Goal: Task Accomplishment & Management: Manage account settings

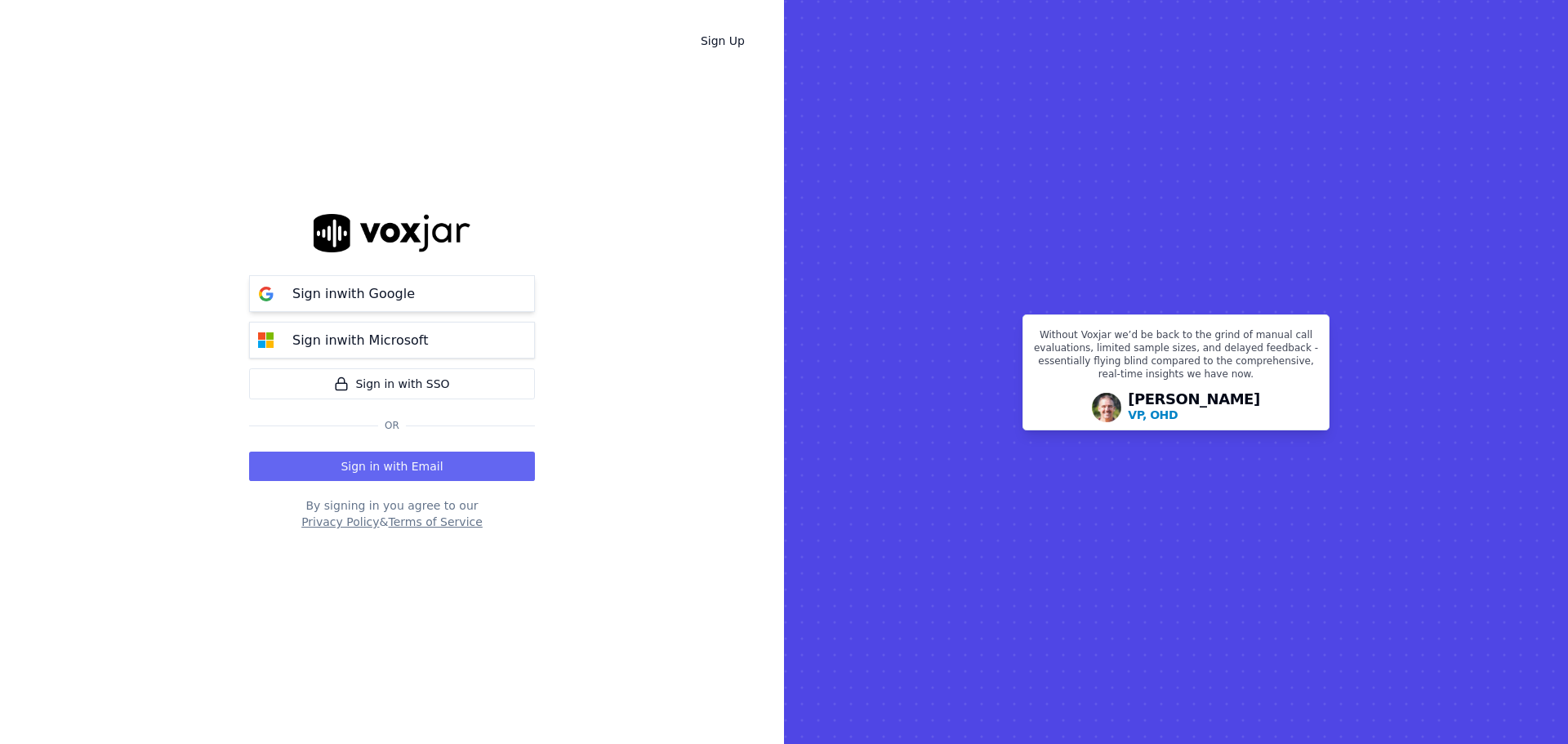
click at [449, 287] on button "Sign in with Google" at bounding box center [392, 293] width 286 height 36
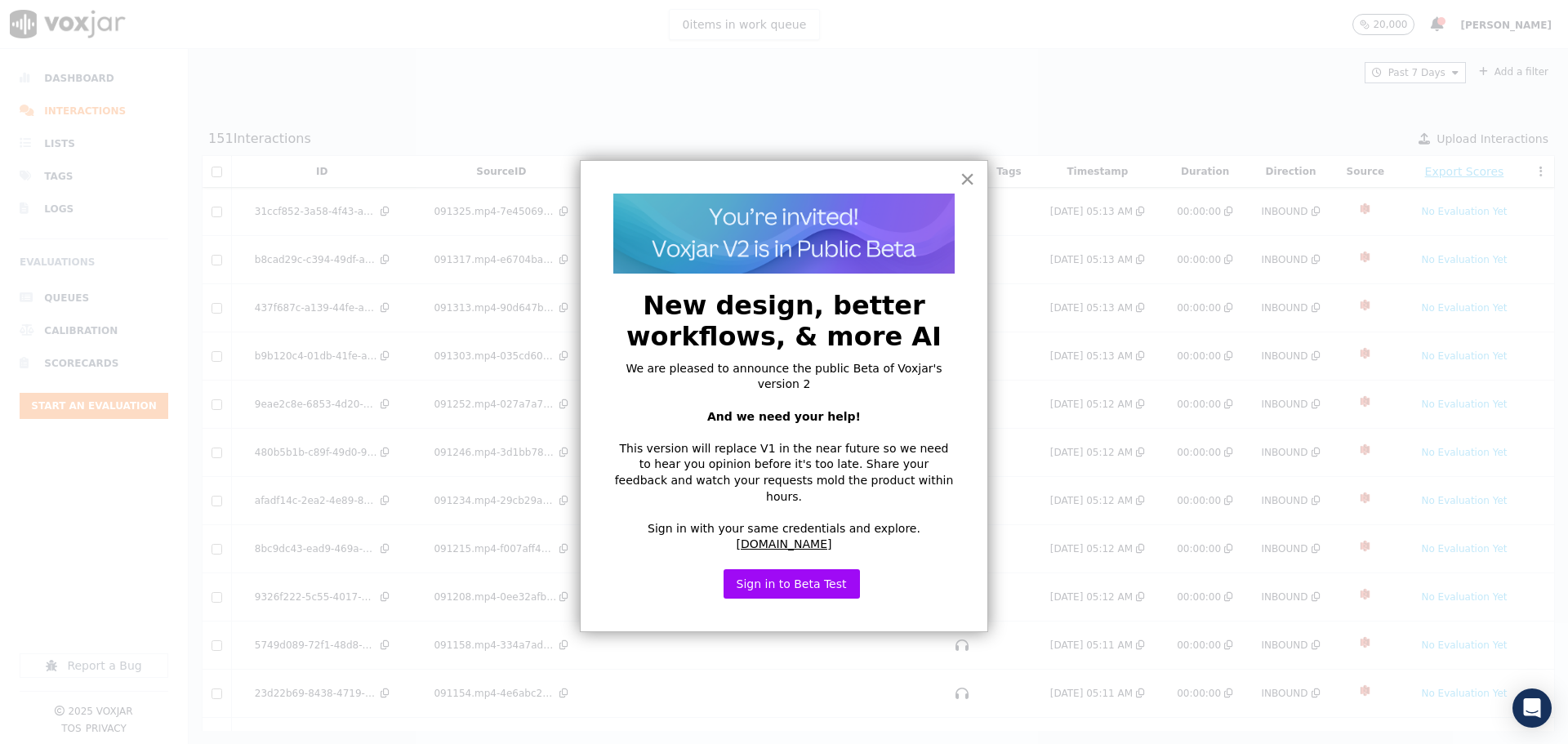
click at [972, 182] on button "×" at bounding box center [967, 178] width 15 height 26
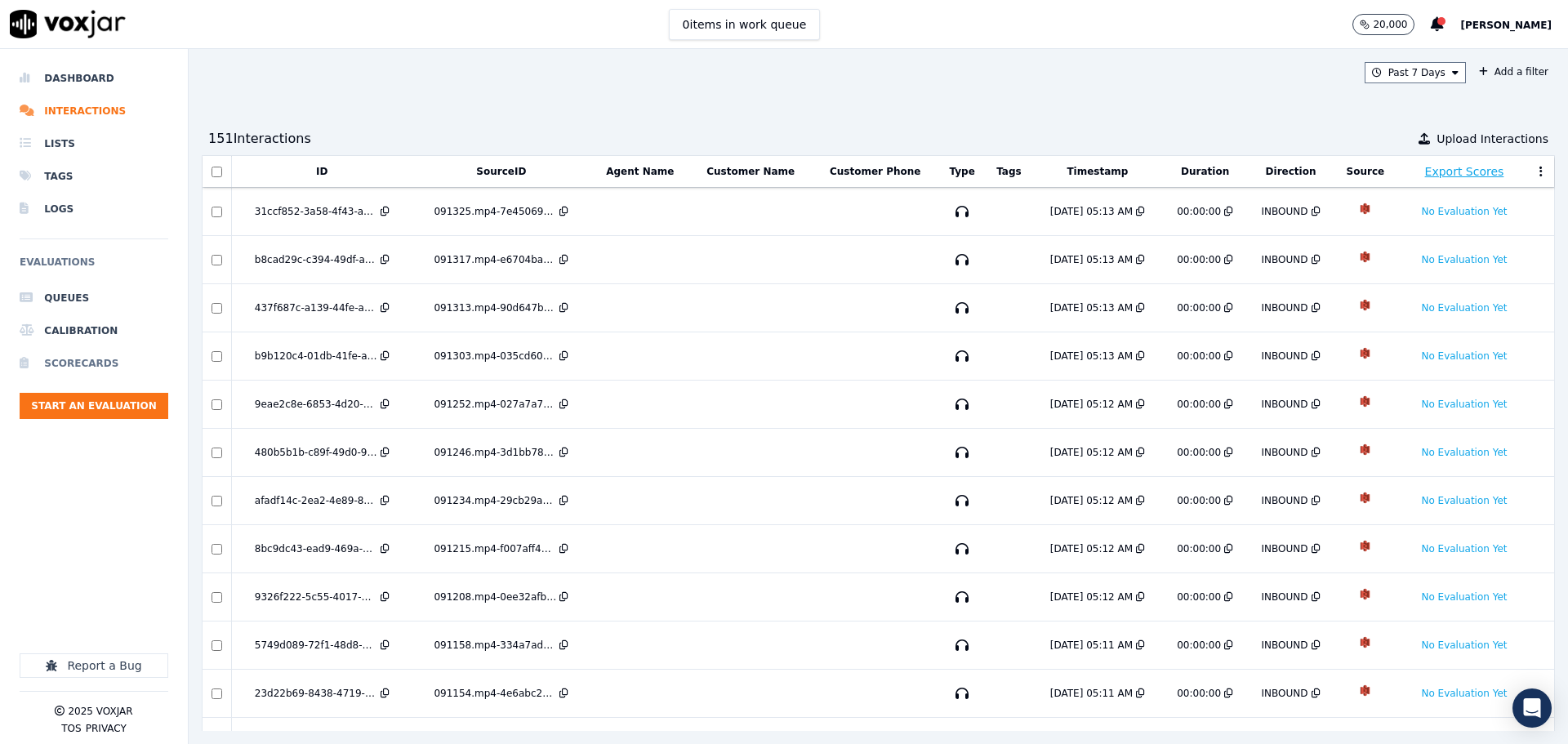
click at [65, 369] on li "Scorecards" at bounding box center [94, 364] width 149 height 33
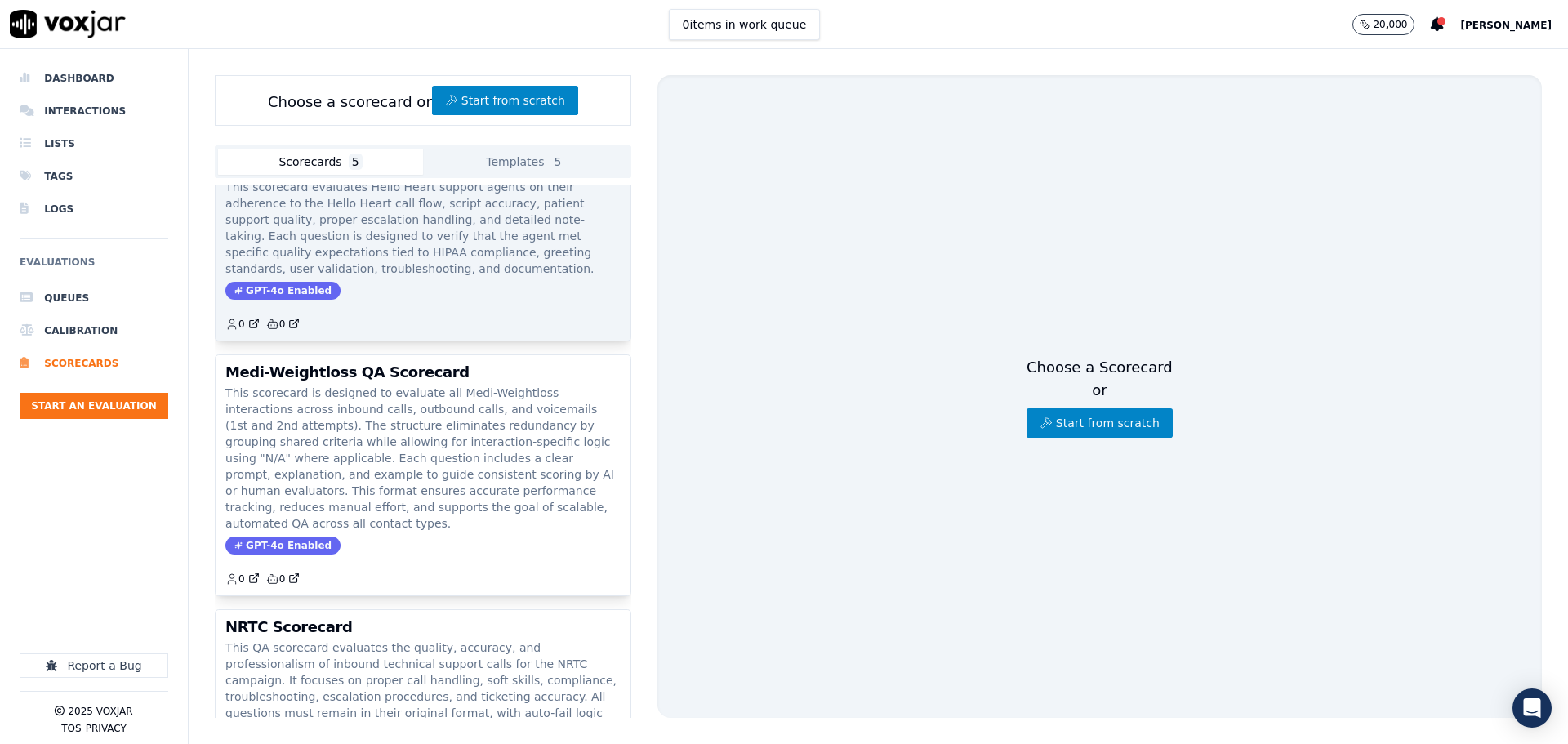
scroll to position [190, 0]
click at [358, 411] on p "This scorecard is designed to evaluate all Medi-Weightloss interactions across …" at bounding box center [423, 457] width 396 height 147
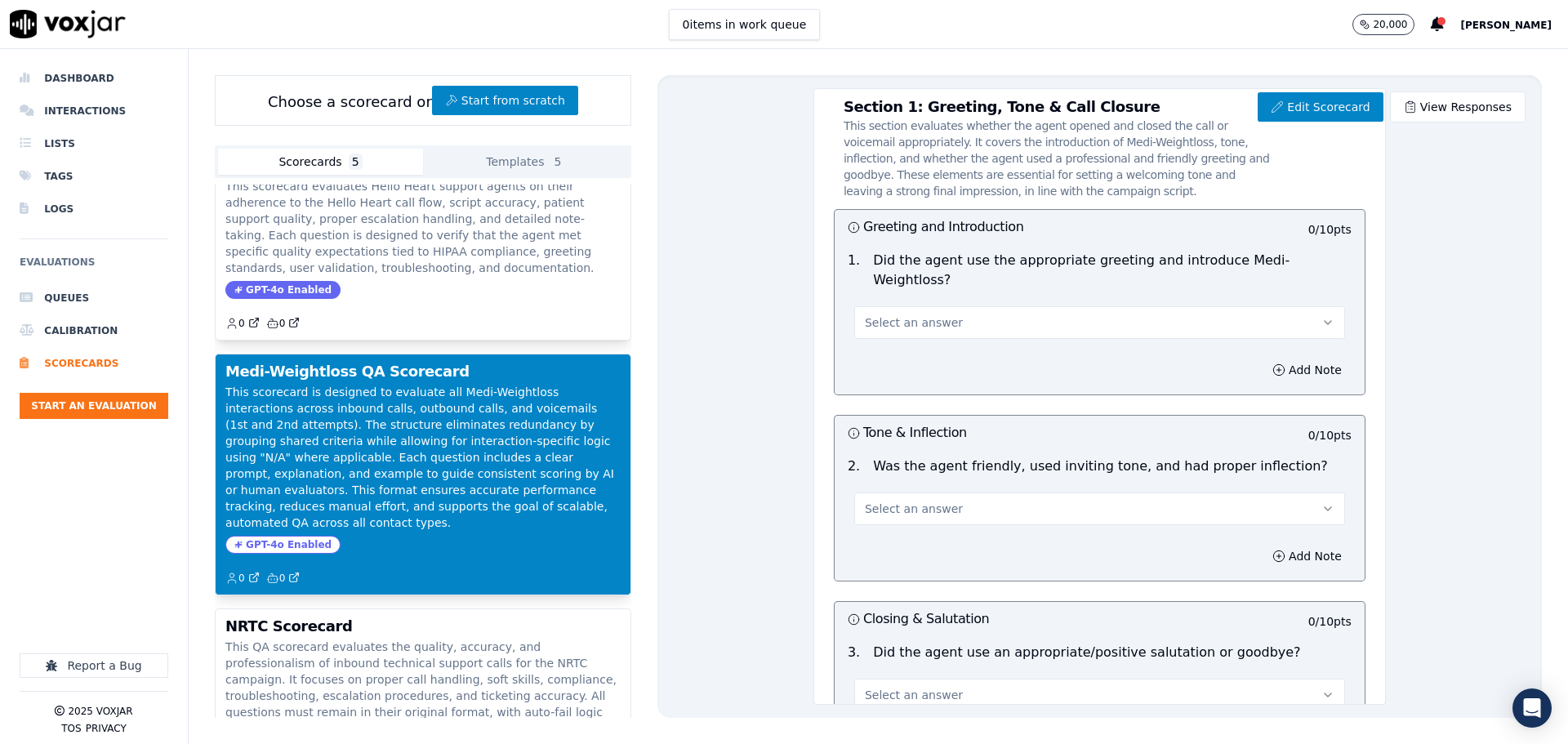
scroll to position [182, 0]
click at [112, 97] on li "Interactions" at bounding box center [94, 111] width 149 height 33
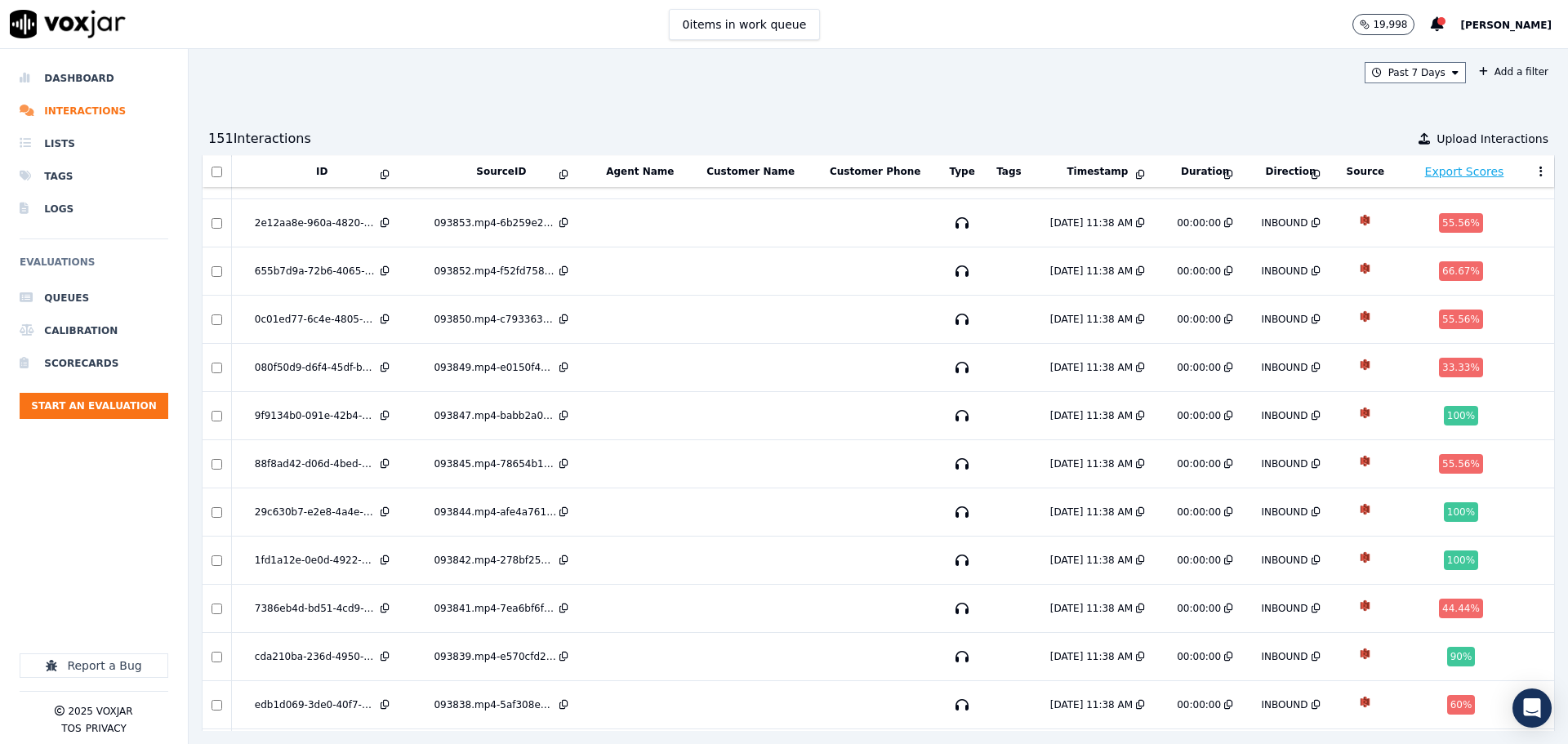
scroll to position [1732, 0]
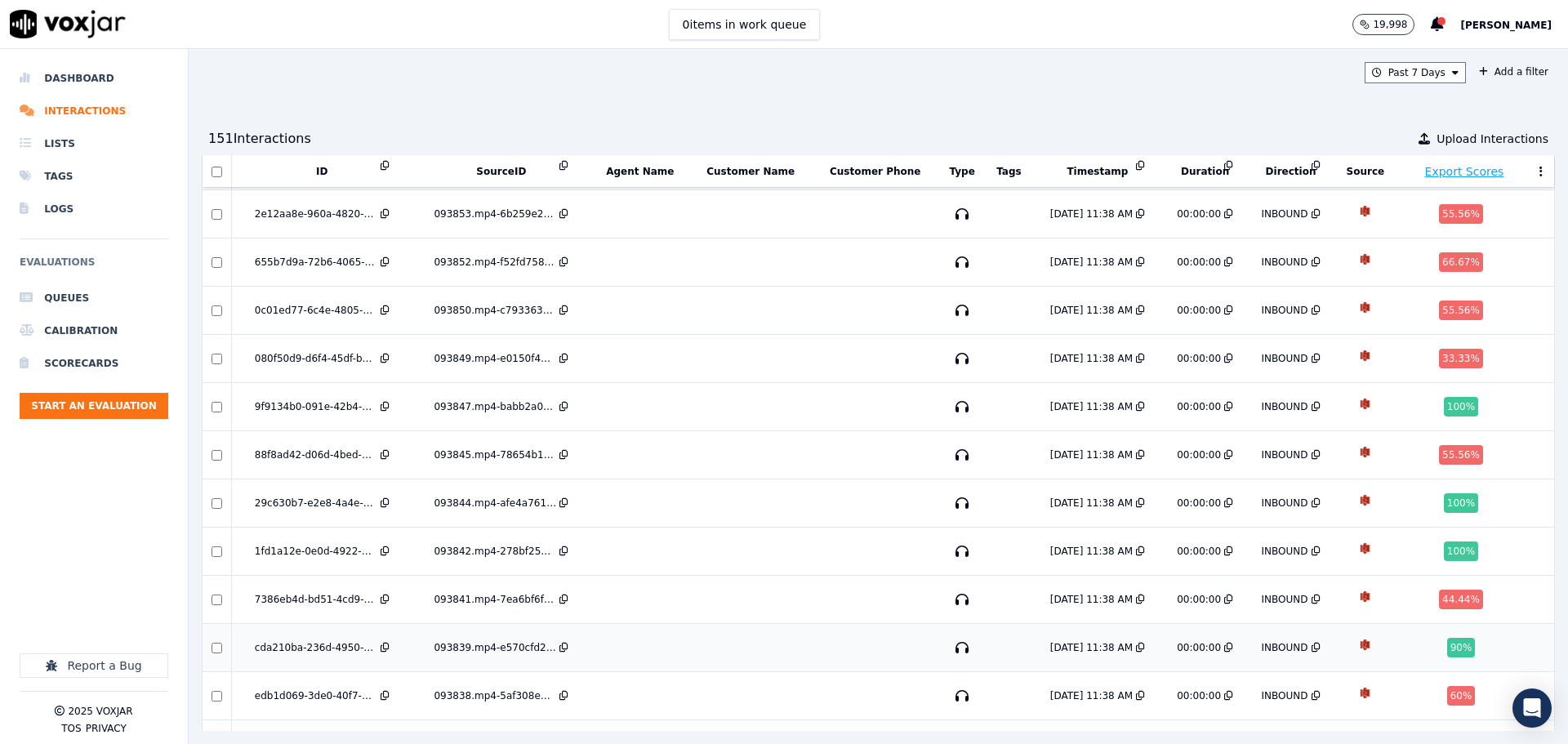
click at [330, 641] on div "cda210ba-236d-4950-8d19-c9186f0fdecf" at bounding box center [315, 647] width 123 height 13
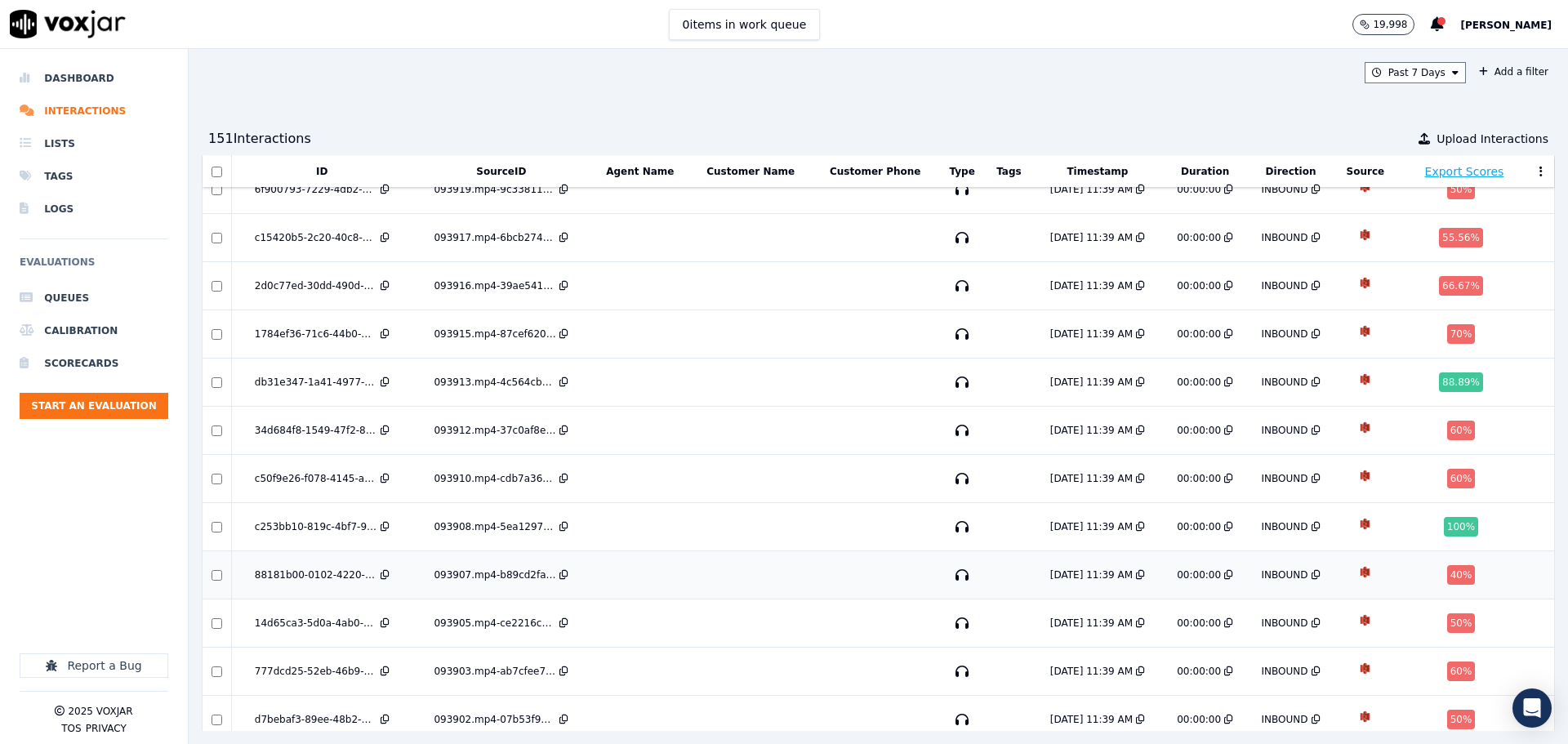
scroll to position [984, 0]
click at [511, 377] on div "093913.mp4-4c564cb18ee0.json" at bounding box center [494, 383] width 123 height 13
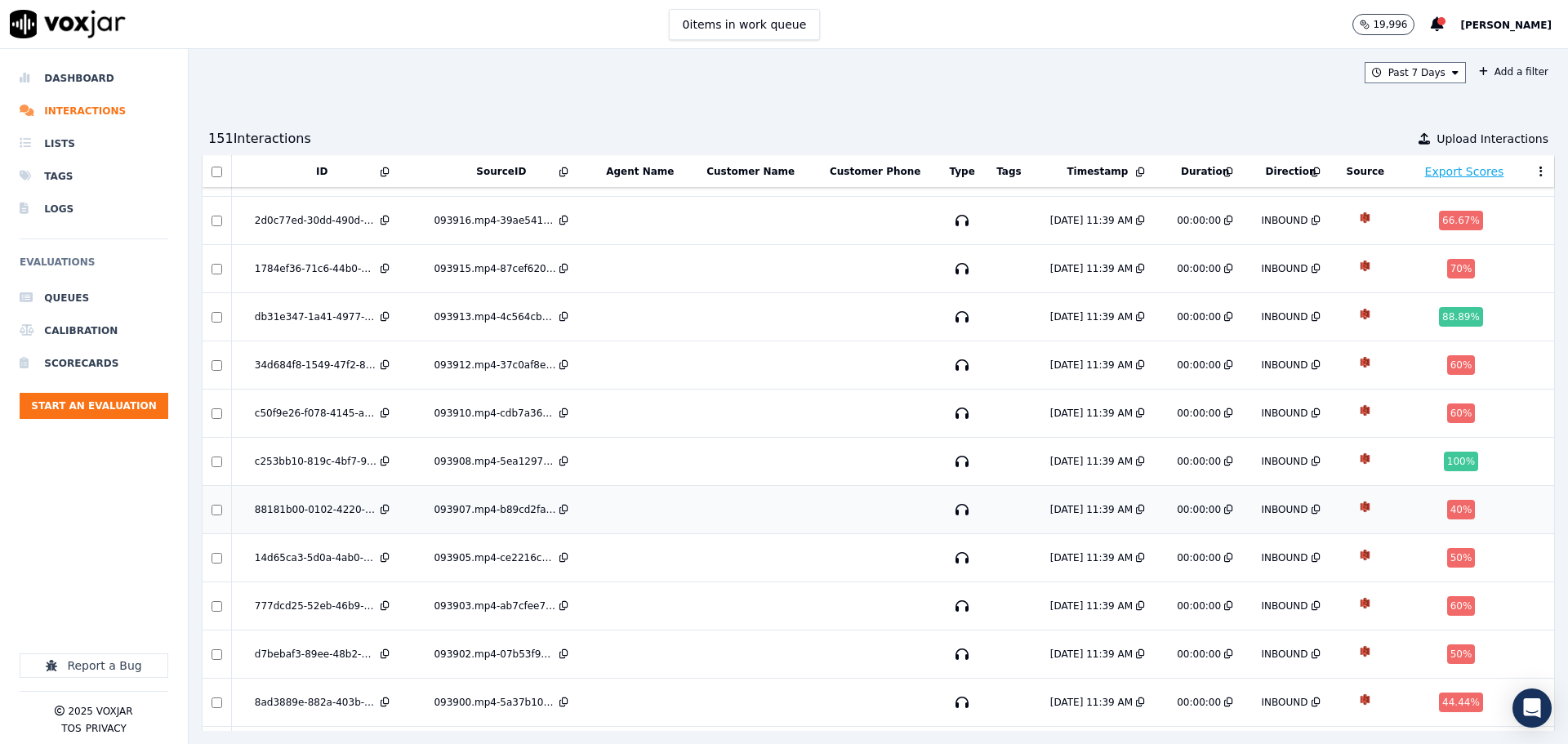
scroll to position [1050, 0]
click at [332, 311] on div "db31e347-1a41-4977-b89a-955d2b020445" at bounding box center [315, 317] width 123 height 13
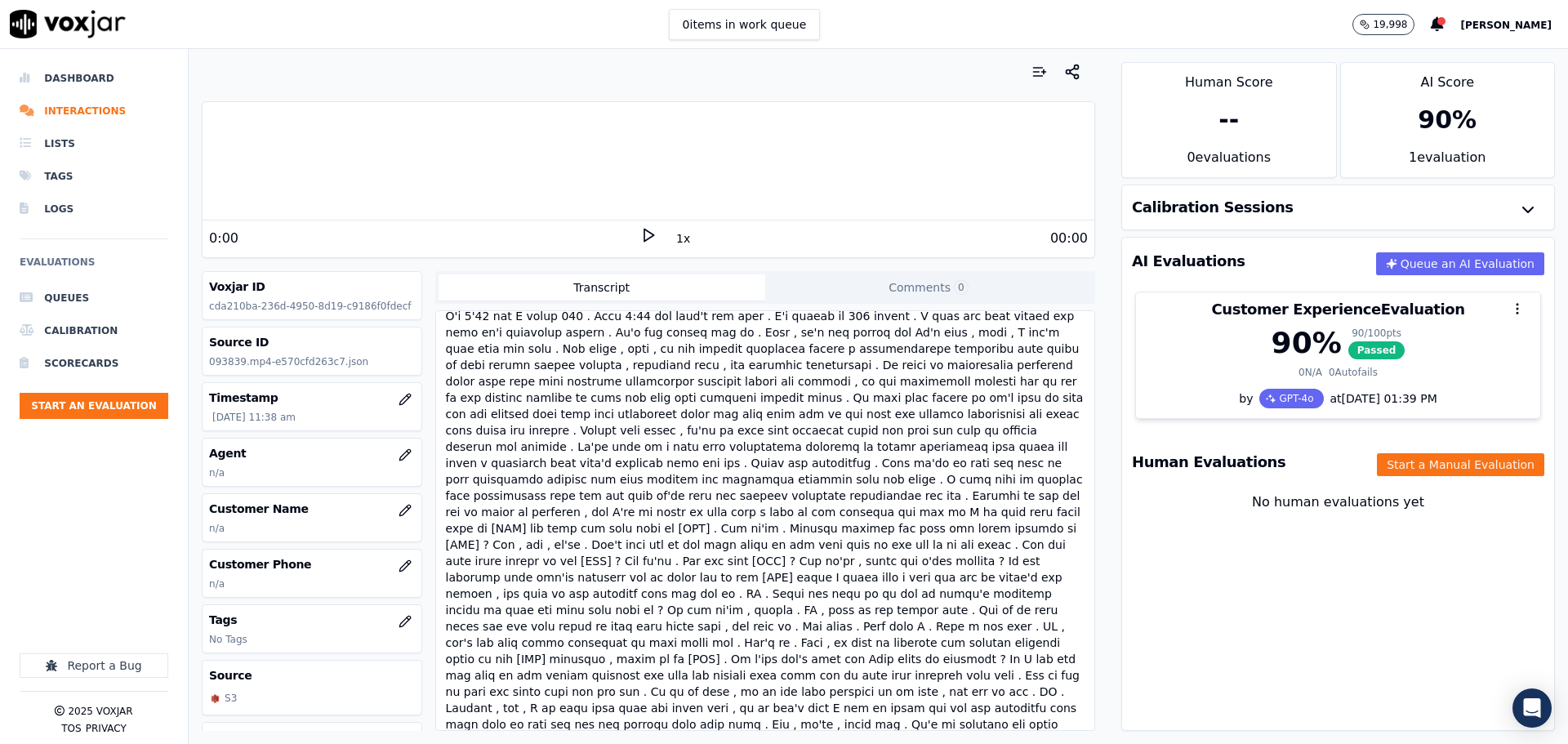
scroll to position [177, 0]
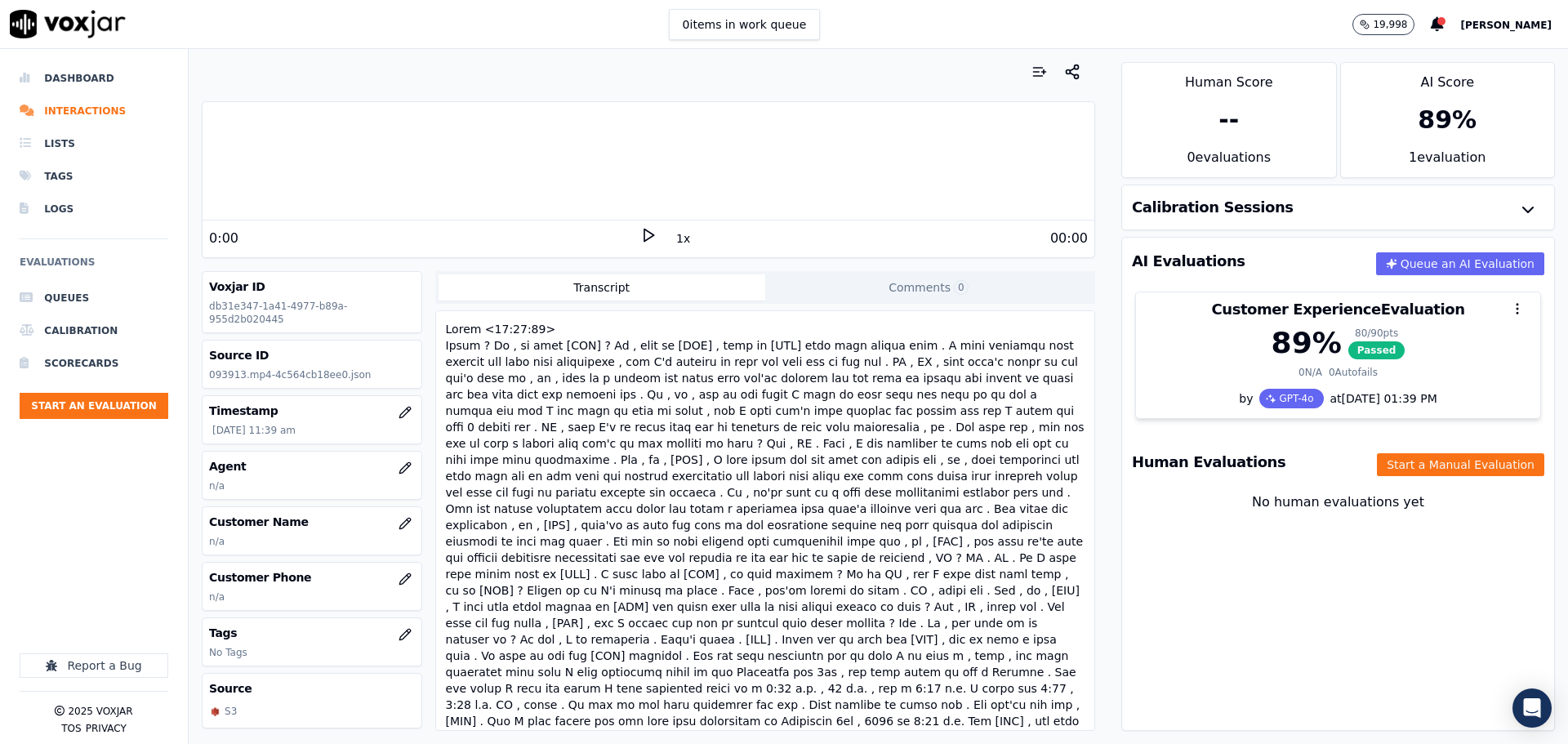
scroll to position [182, 0]
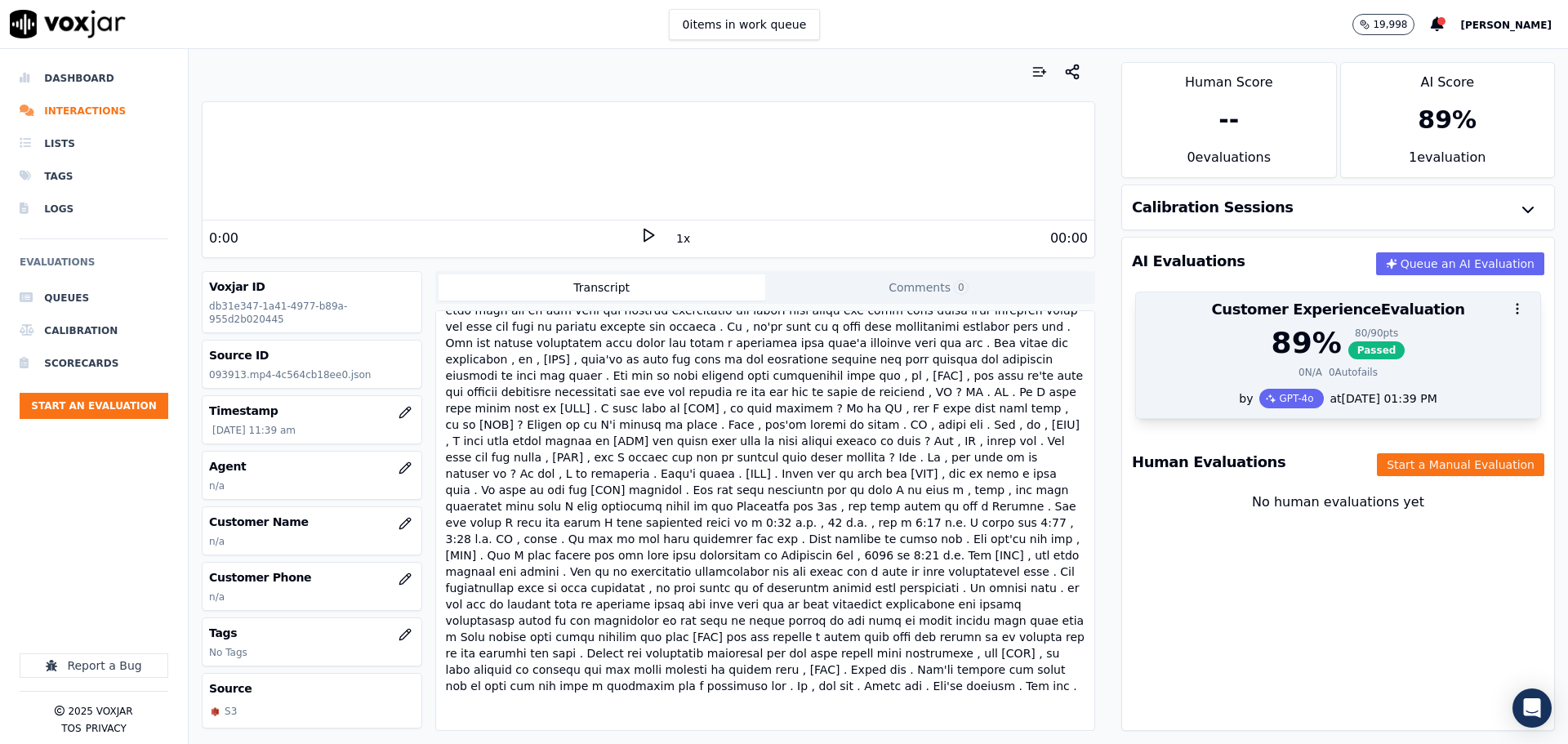
click at [1302, 350] on div "89 %" at bounding box center [1306, 342] width 70 height 33
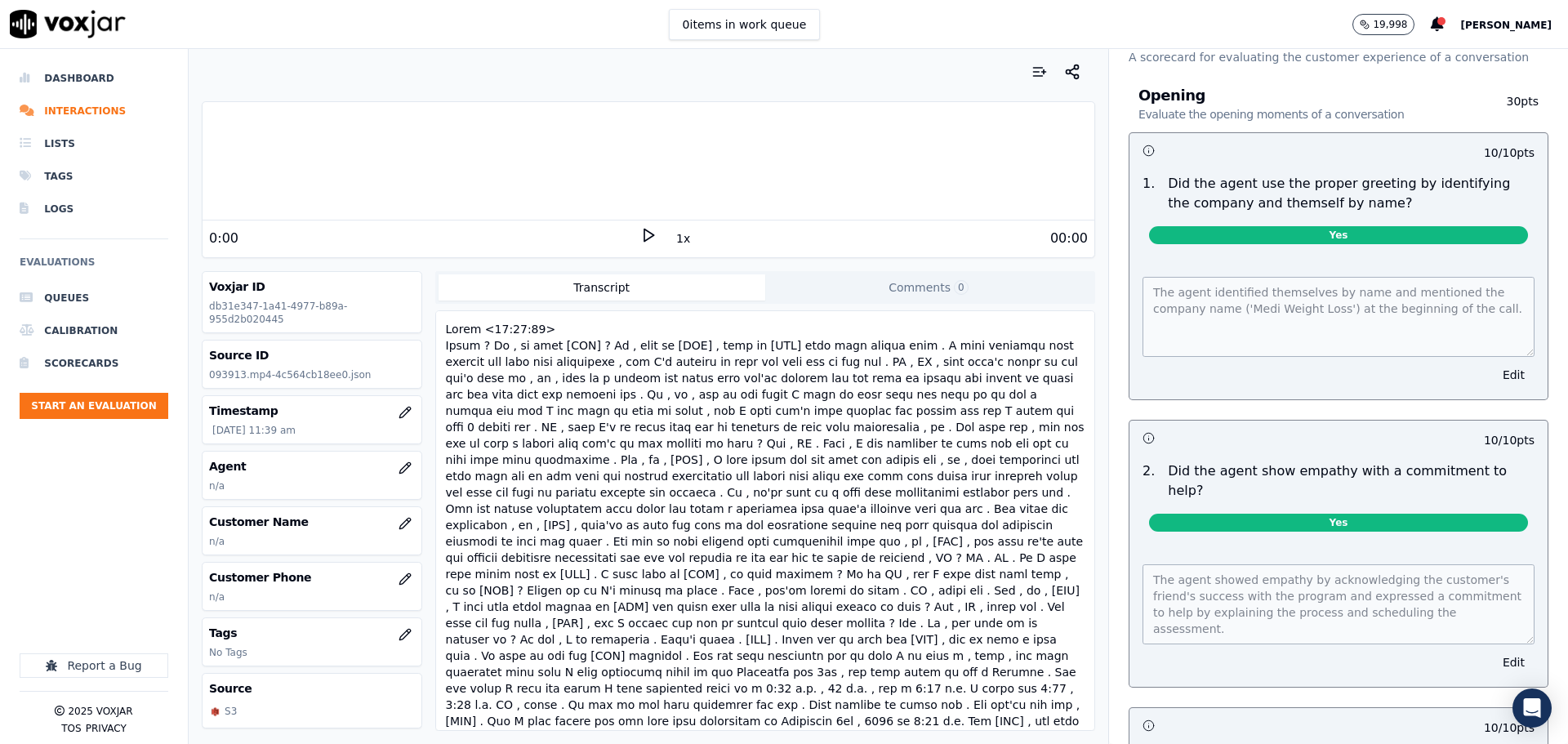
scroll to position [0, 0]
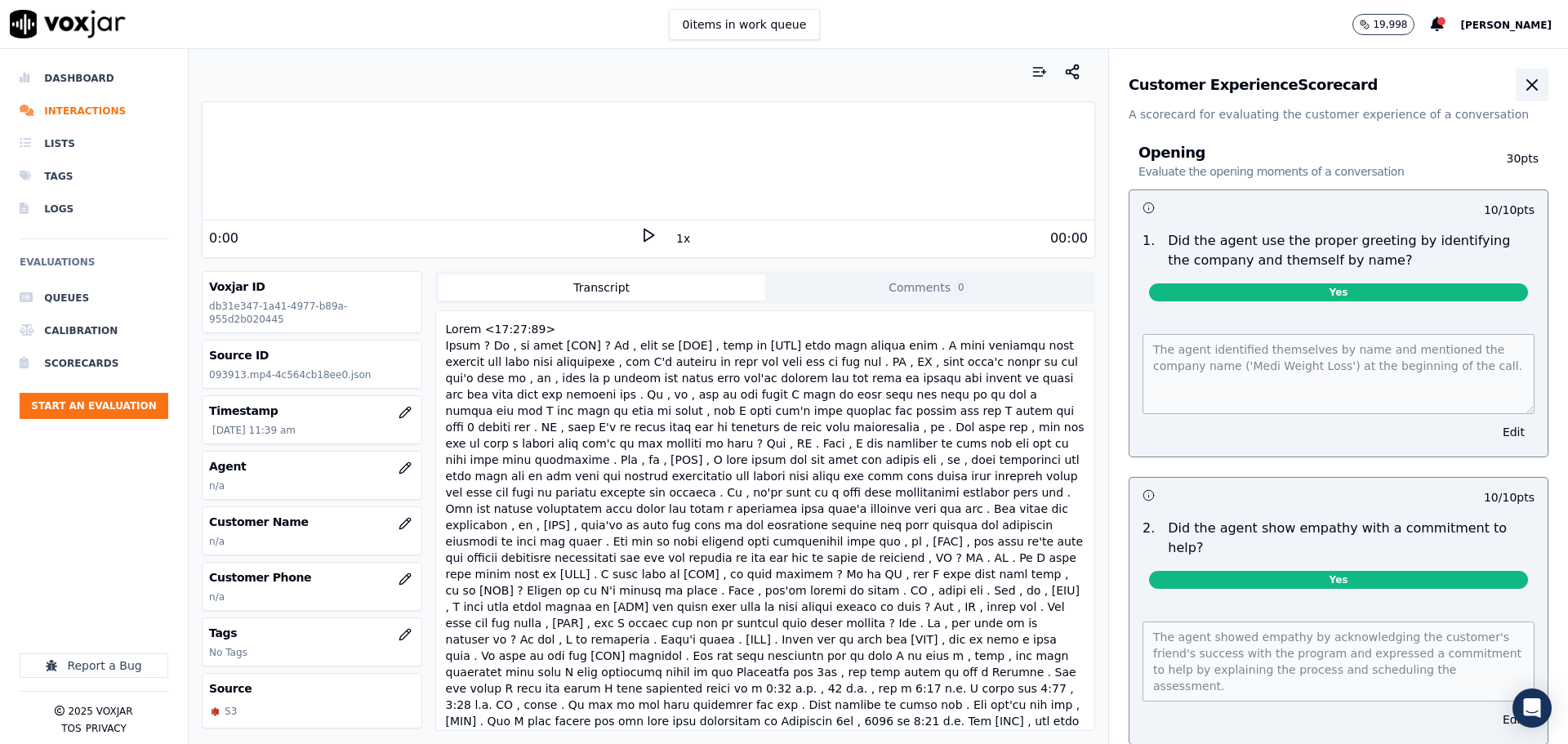
click at [1516, 86] on button "button" at bounding box center [1532, 85] width 33 height 33
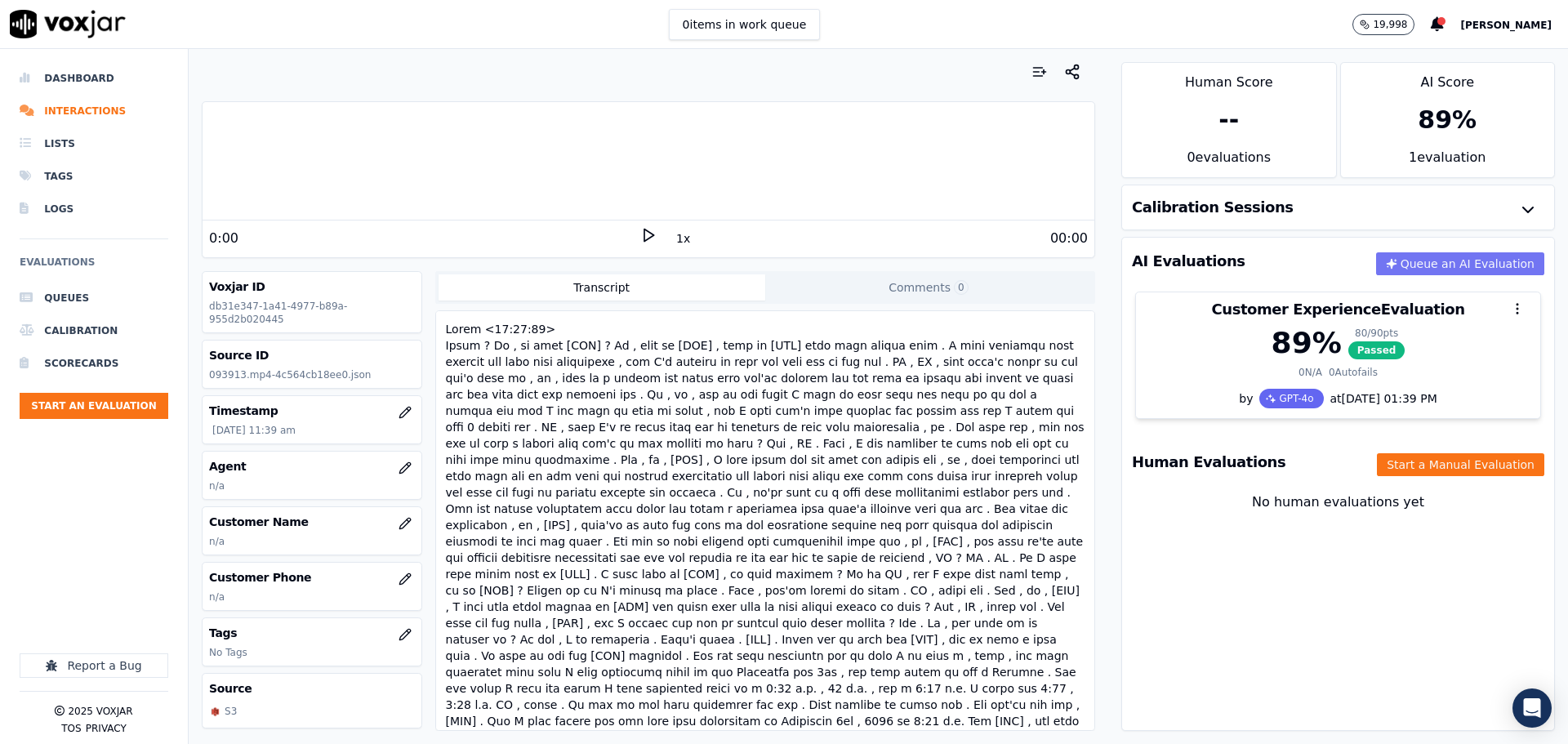
click at [1412, 265] on button "Queue an AI Evaluation" at bounding box center [1460, 263] width 168 height 23
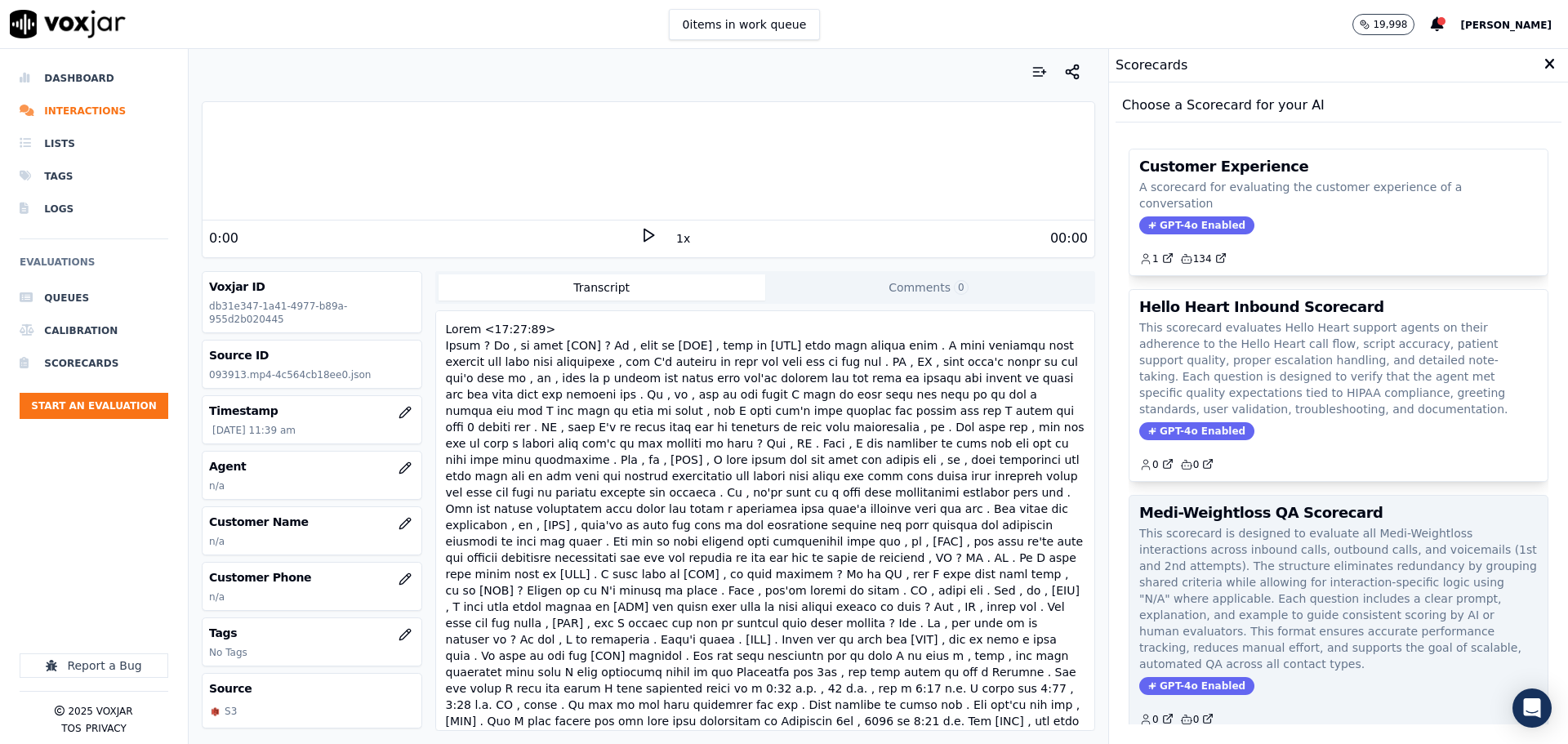
click at [1255, 506] on h3 "Medi-Weightloss QA Scorecard" at bounding box center [1338, 512] width 398 height 14
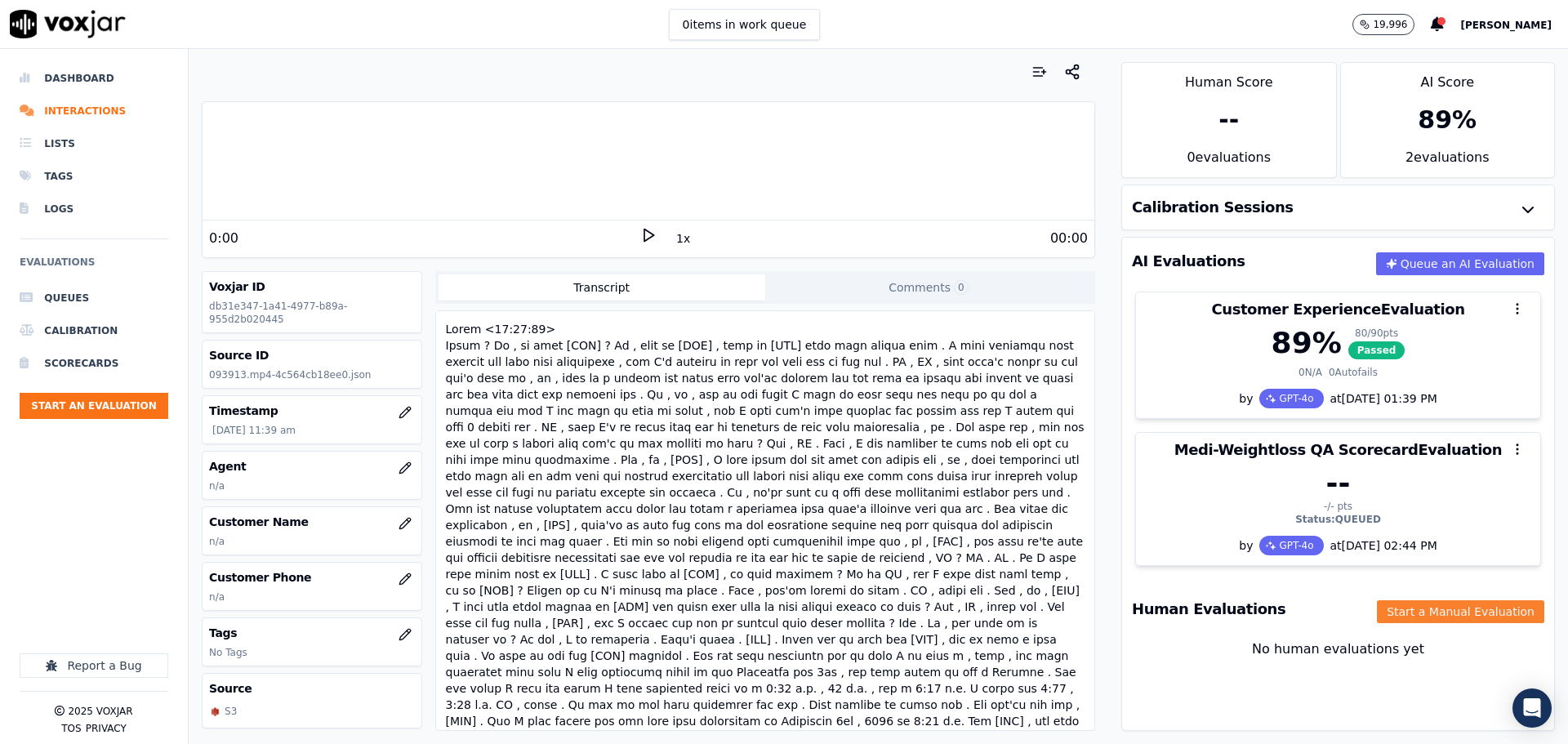
click at [1407, 609] on button "Start a Manual Evaluation" at bounding box center [1461, 611] width 167 height 23
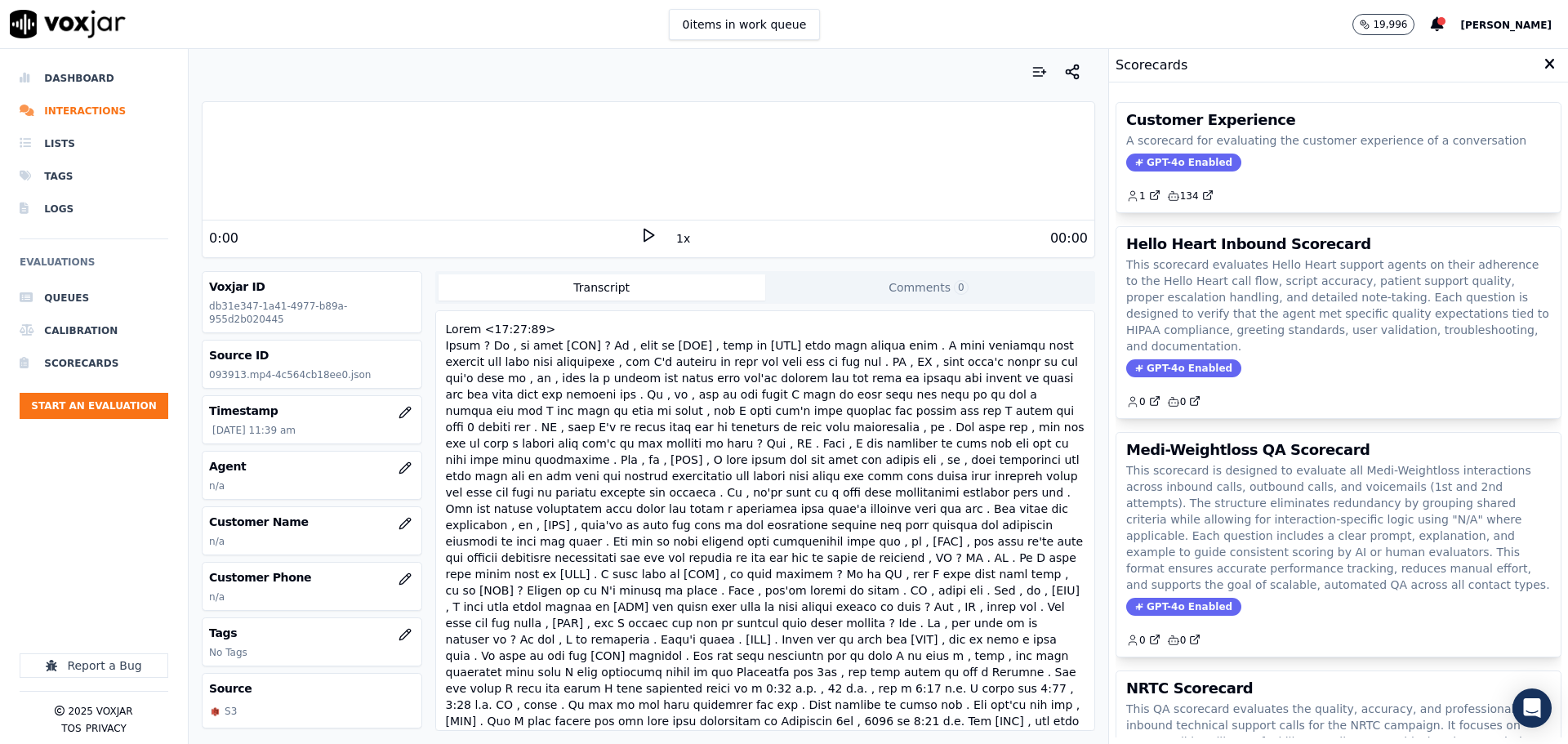
click at [1517, 69] on div "Scorecards" at bounding box center [1338, 66] width 459 height 34
click at [1544, 67] on icon at bounding box center [1549, 64] width 11 height 14
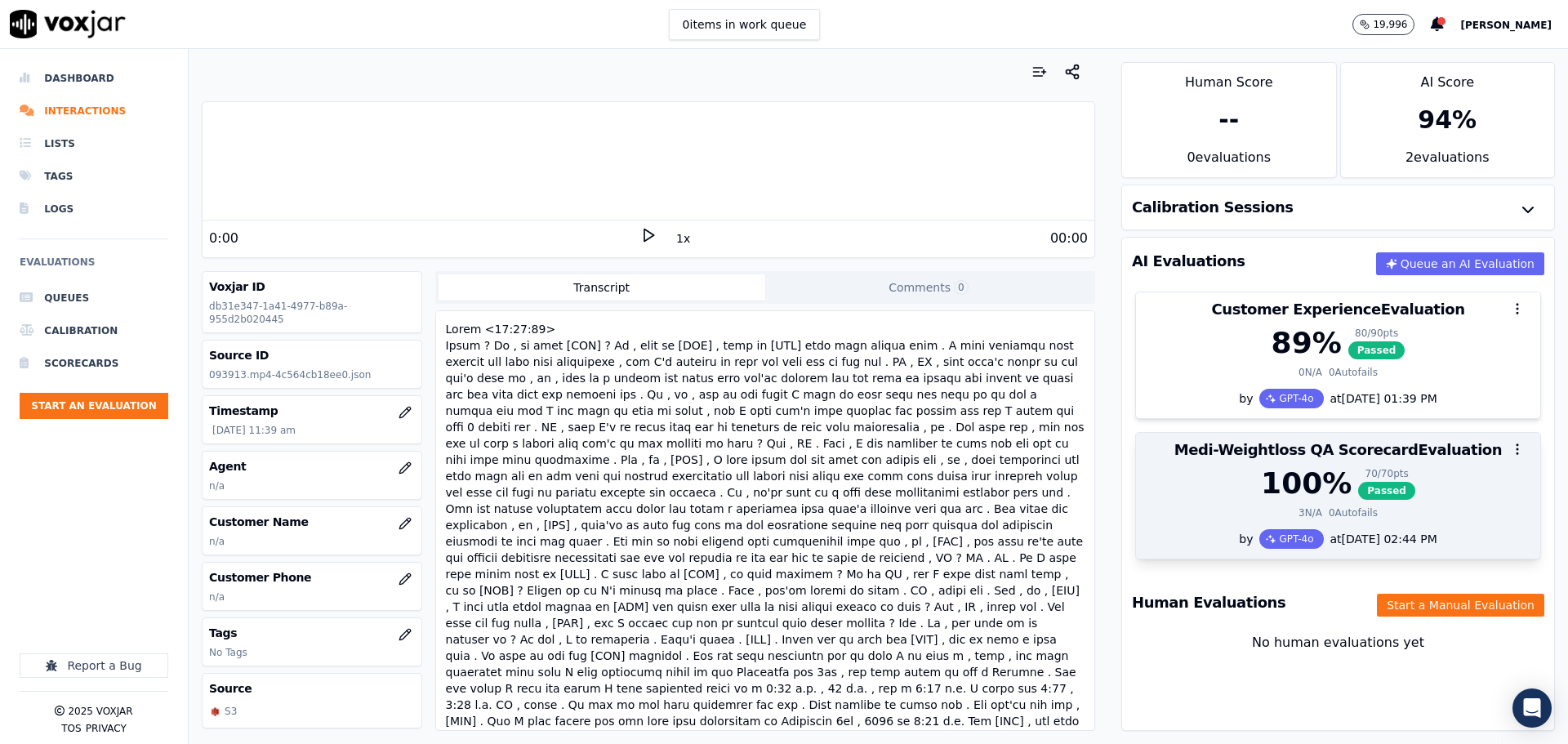
click at [1363, 478] on div "70 / 70 pts" at bounding box center [1386, 473] width 57 height 13
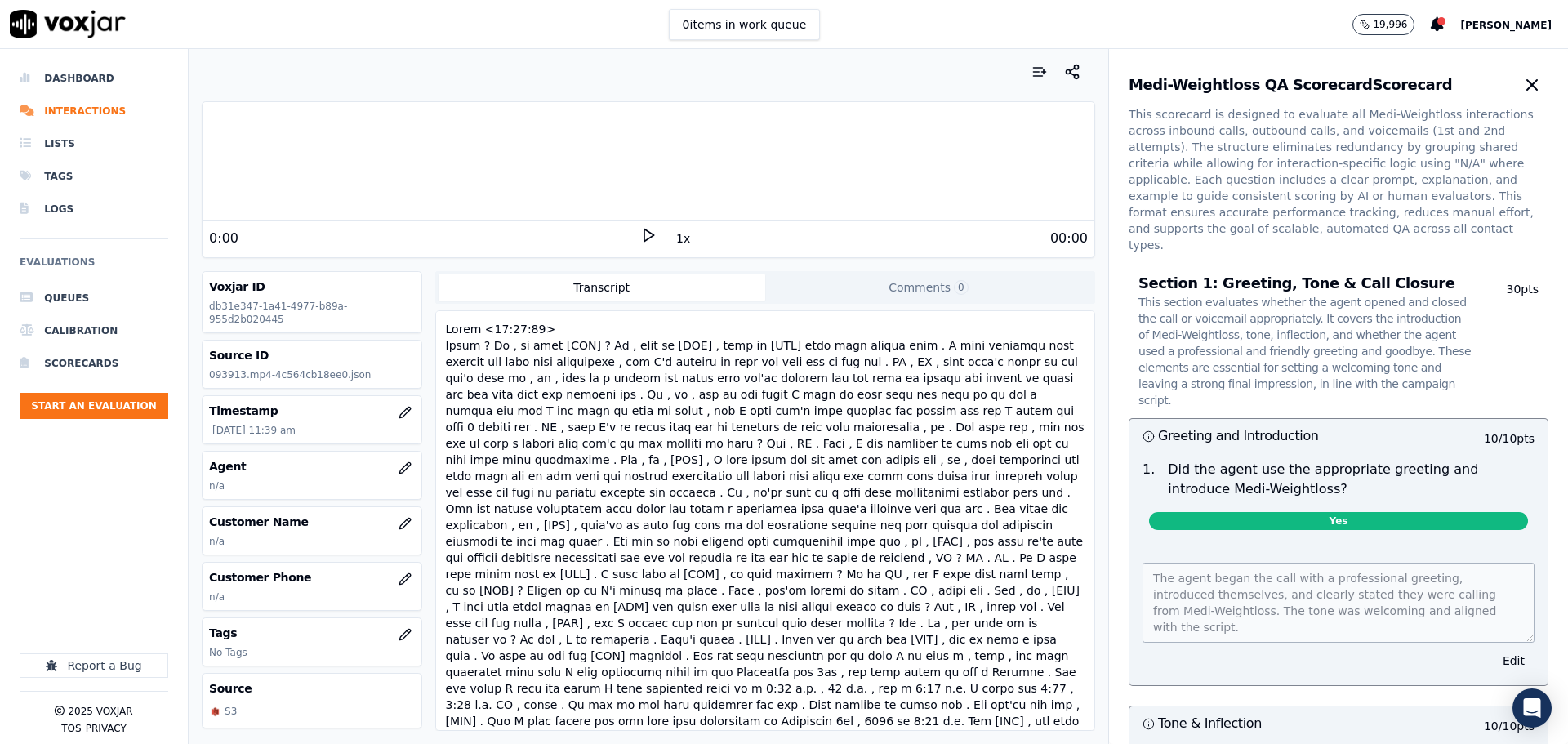
click at [1510, 30] on span "[PERSON_NAME]" at bounding box center [1505, 25] width 91 height 12
click at [1460, 62] on div "Settings" at bounding box center [1469, 54] width 175 height 26
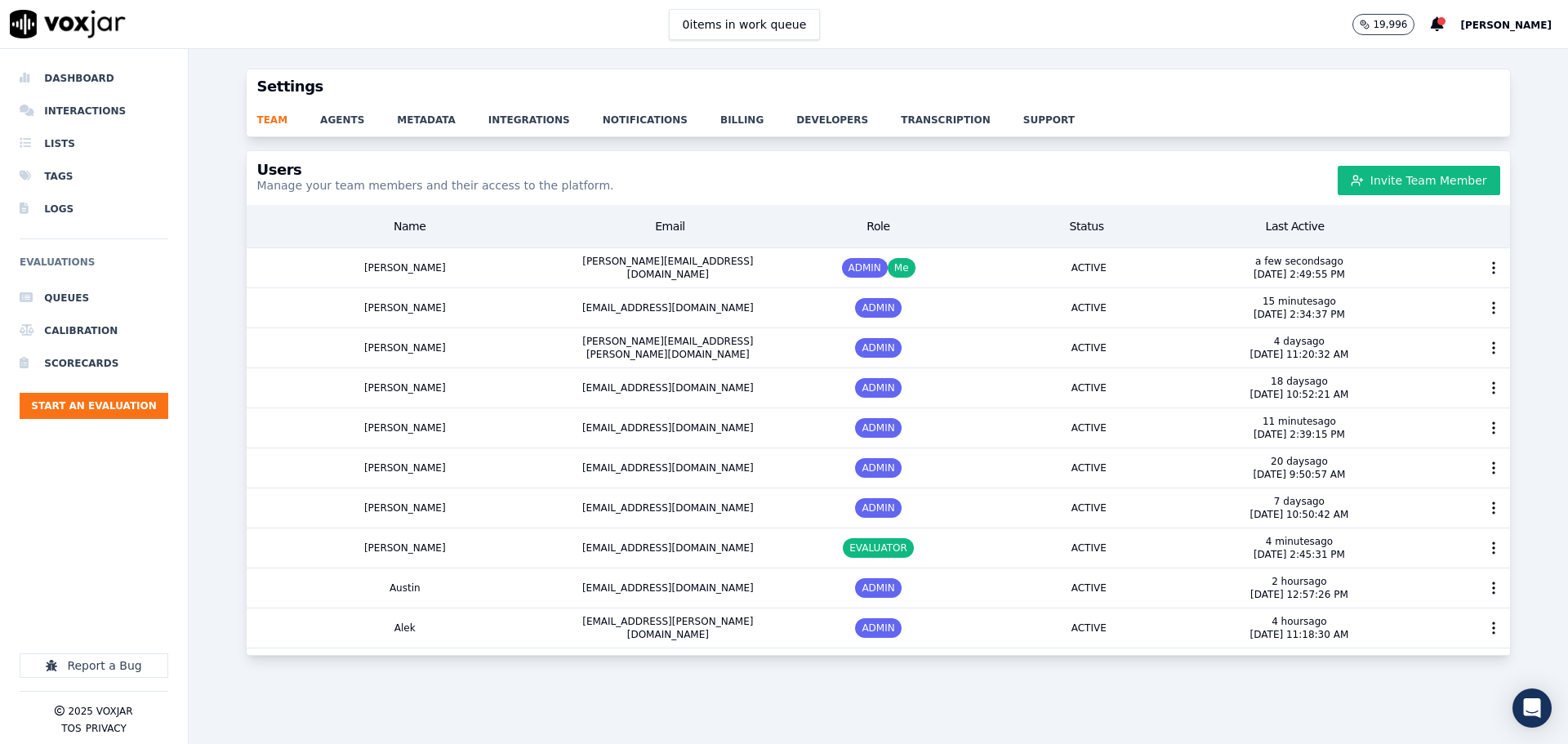
click at [333, 130] on div "team agents metadata integrations notifications billing developers transcriptio…" at bounding box center [877, 120] width 1262 height 33
click at [334, 125] on link "agents" at bounding box center [358, 115] width 77 height 23
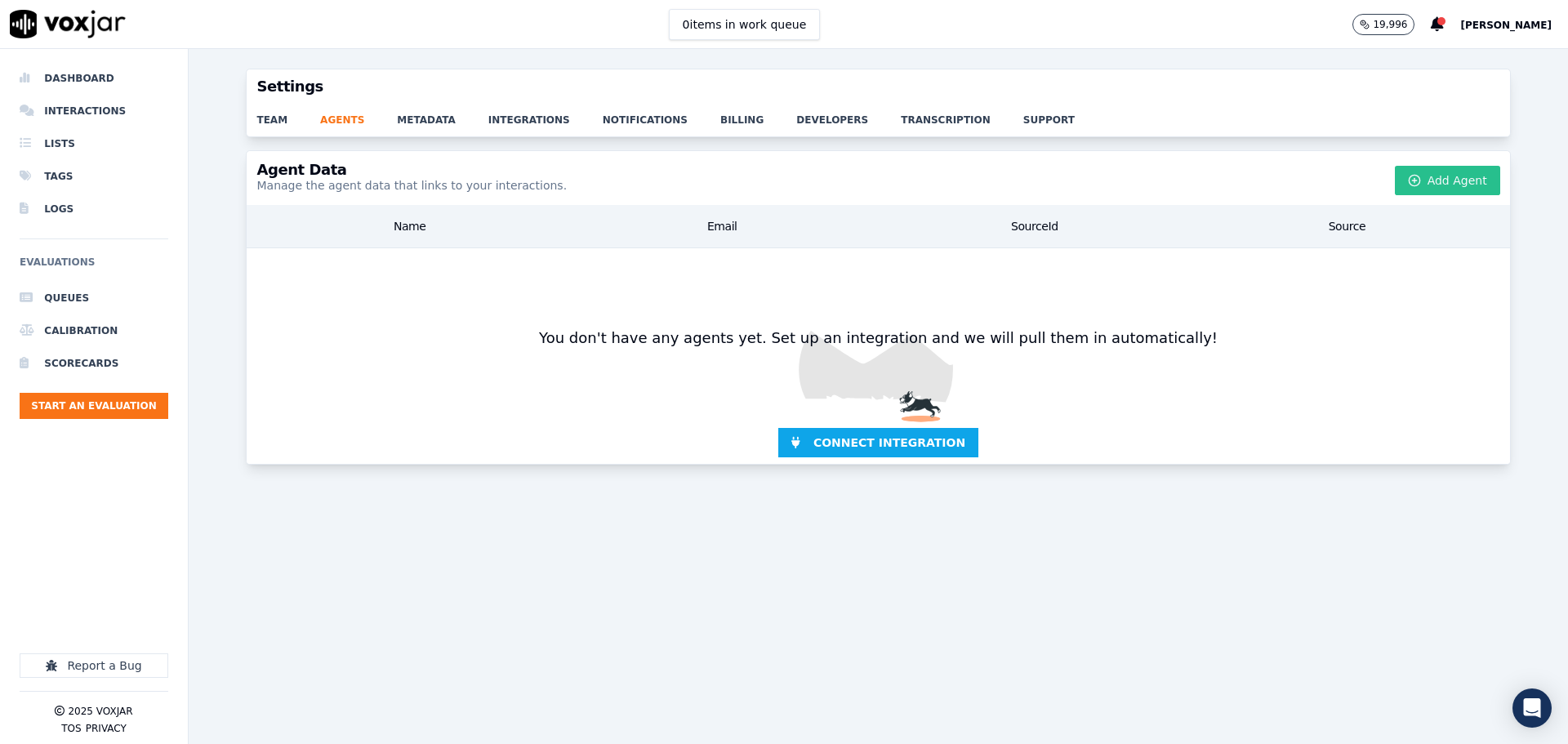
click at [1419, 186] on button "Add Agent" at bounding box center [1447, 180] width 106 height 30
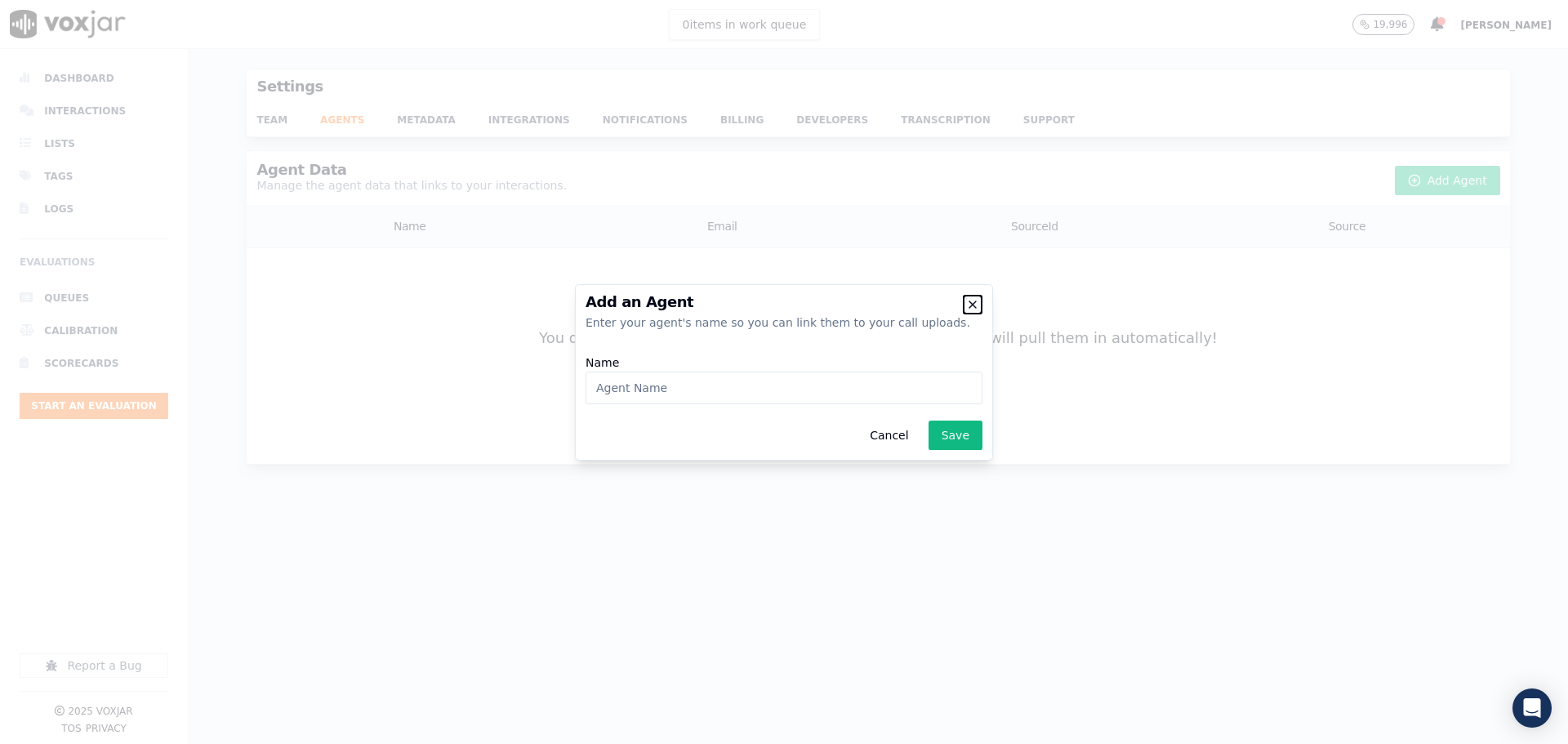
click at [975, 306] on icon "button" at bounding box center [972, 304] width 13 height 13
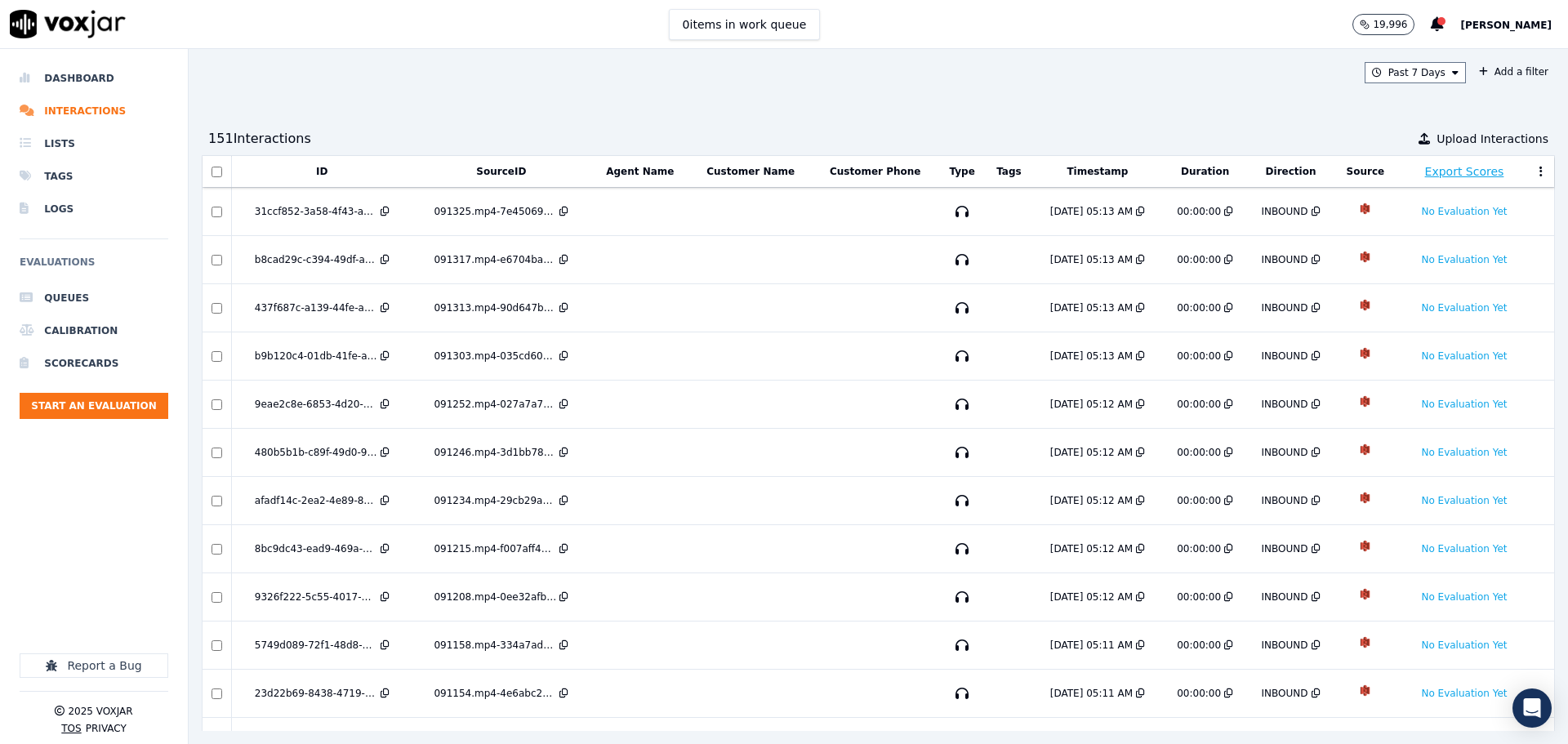
click at [72, 722] on button "TOS" at bounding box center [70, 728] width 19 height 13
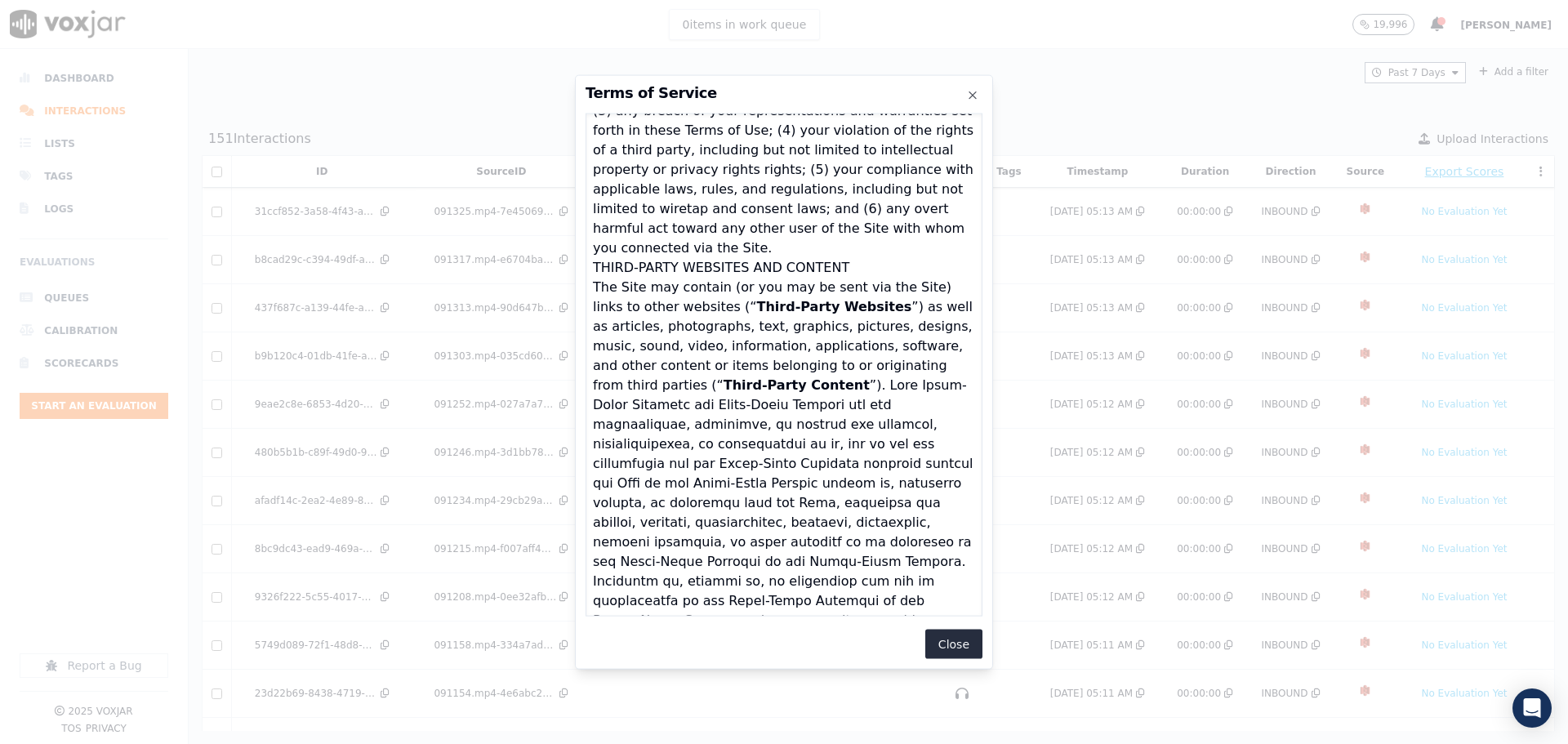
scroll to position [5952, 0]
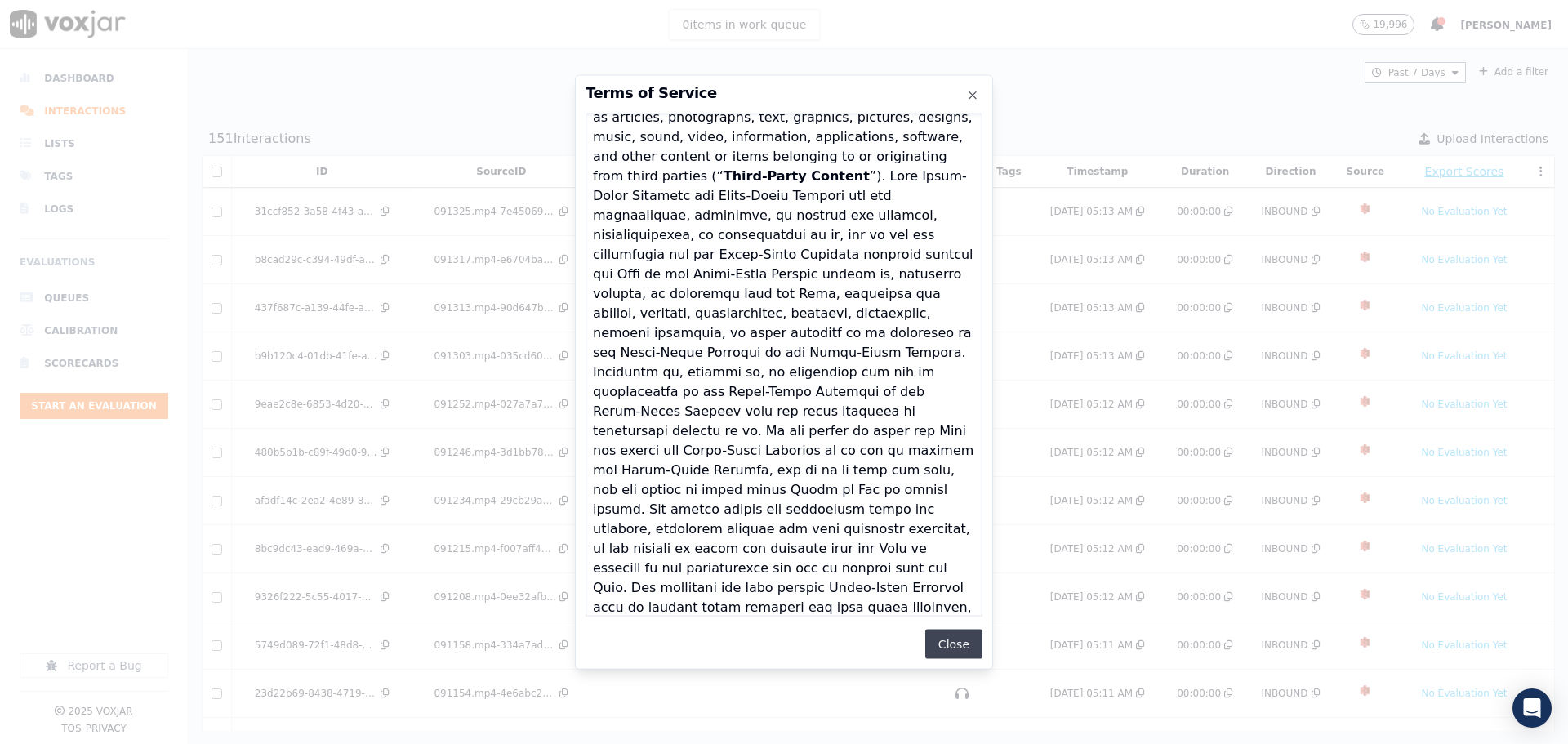
click at [941, 656] on button "Close" at bounding box center [953, 644] width 57 height 30
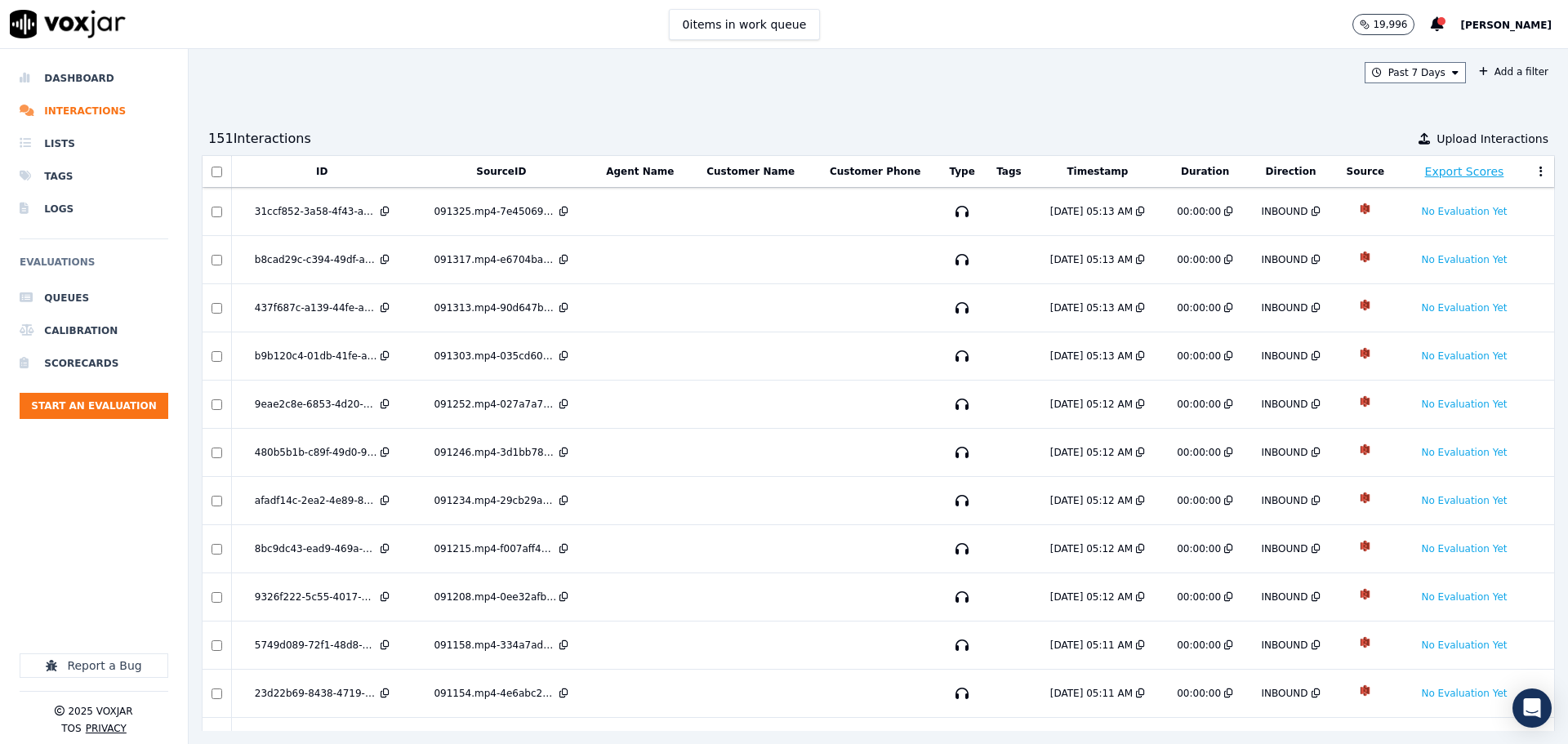
click at [117, 722] on button "Privacy" at bounding box center [106, 728] width 41 height 13
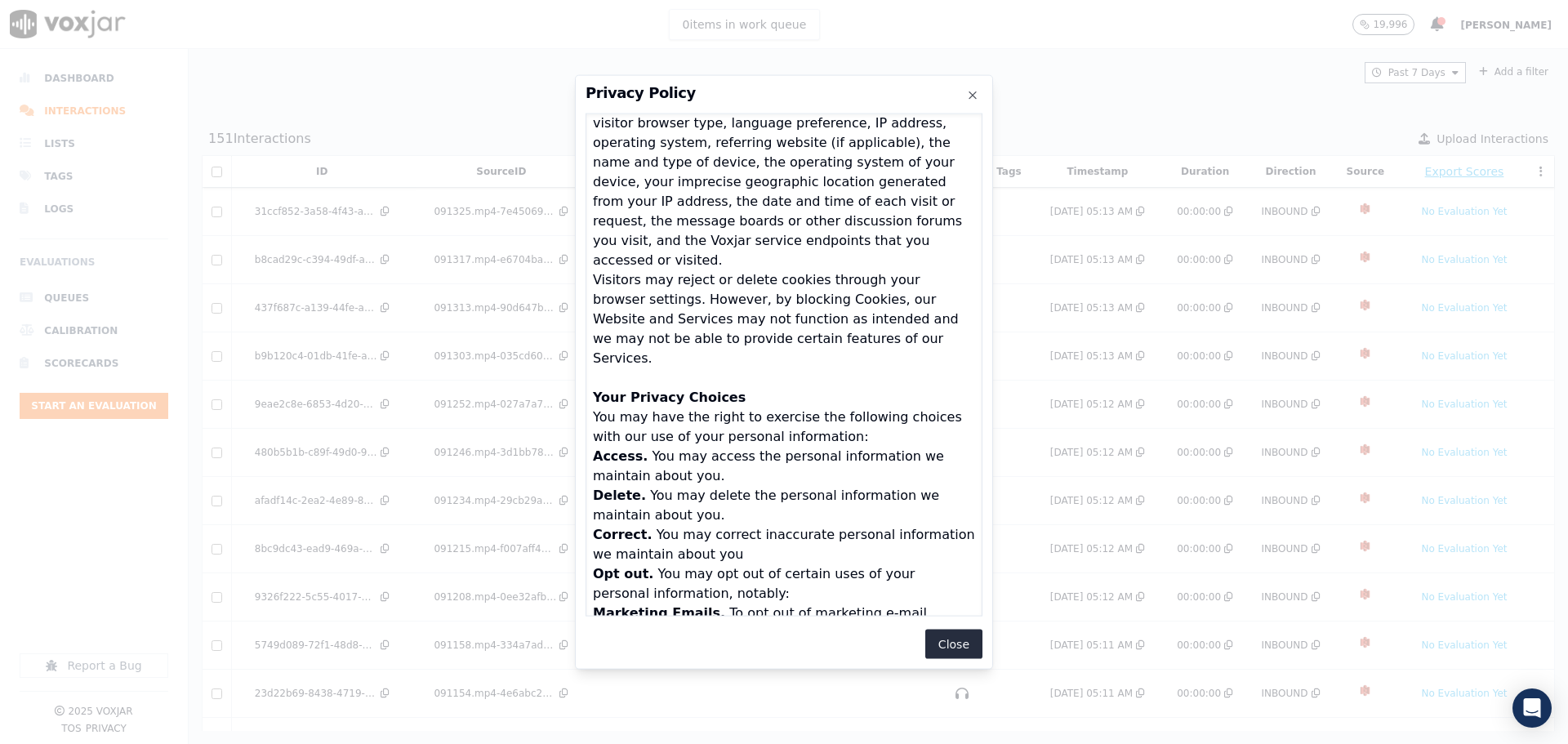
scroll to position [3731, 0]
click at [968, 95] on icon "button" at bounding box center [972, 94] width 13 height 13
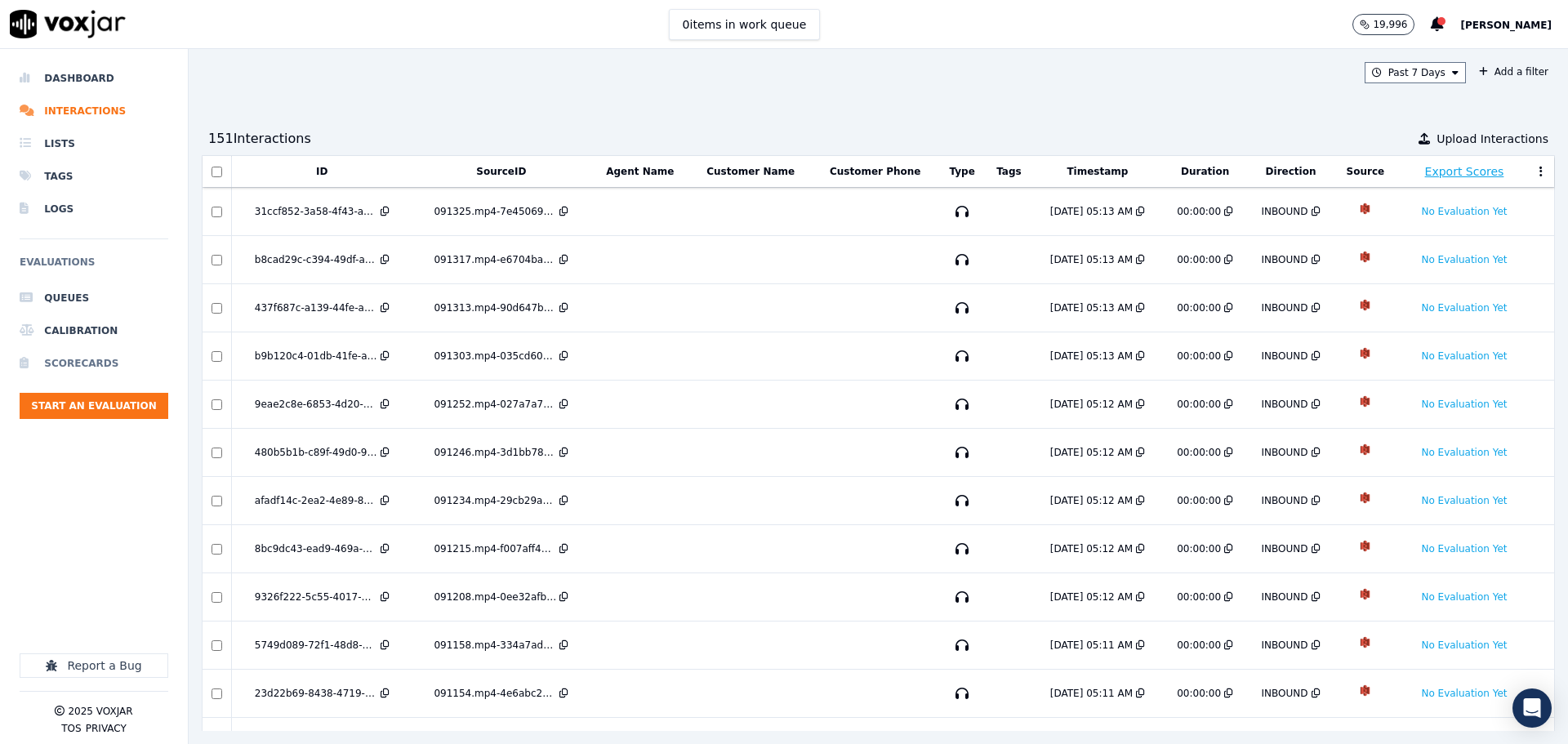
click at [89, 375] on li "Scorecards" at bounding box center [94, 364] width 149 height 33
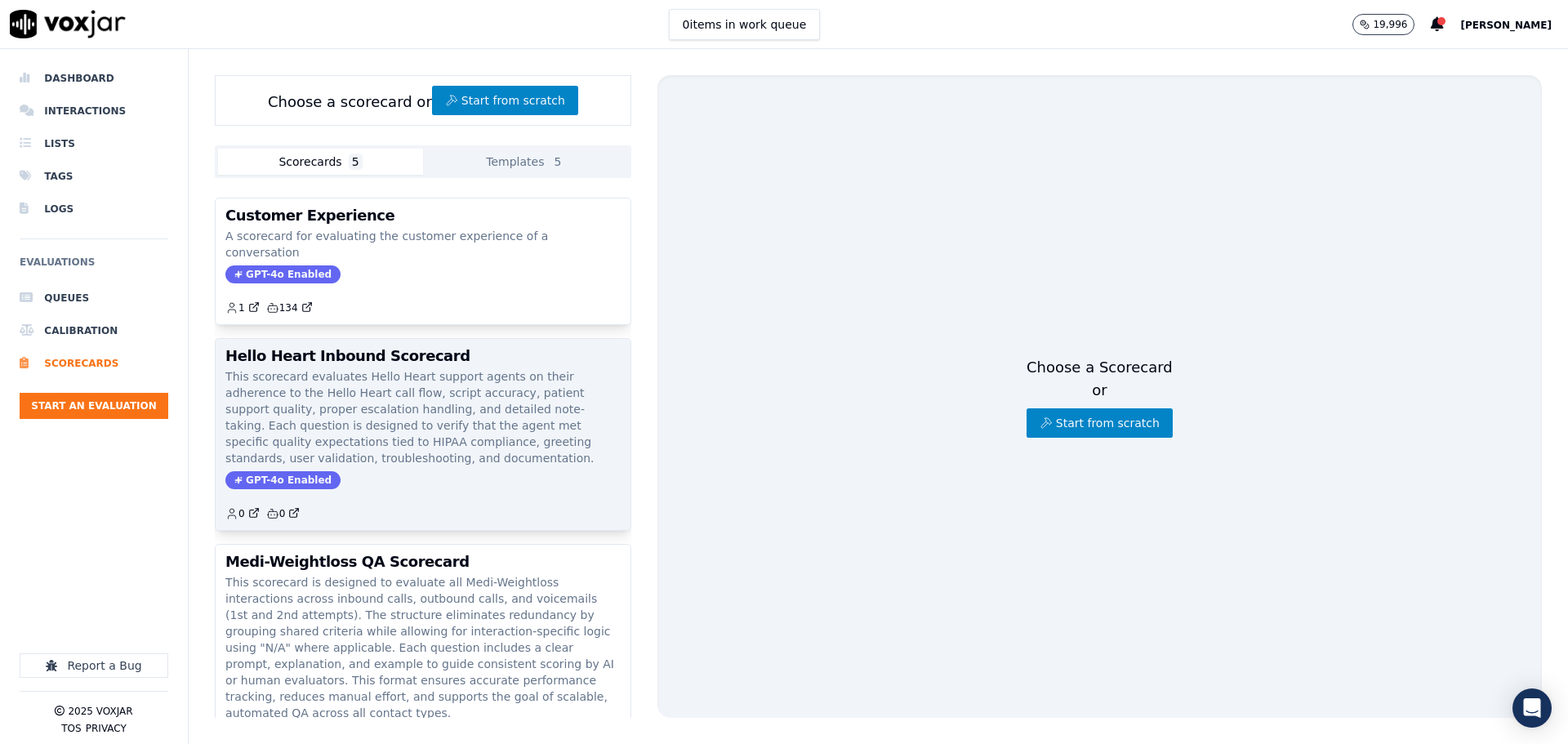
click at [346, 380] on p "This scorecard evaluates Hello Heart support agents on their adherence to the H…" at bounding box center [423, 418] width 396 height 98
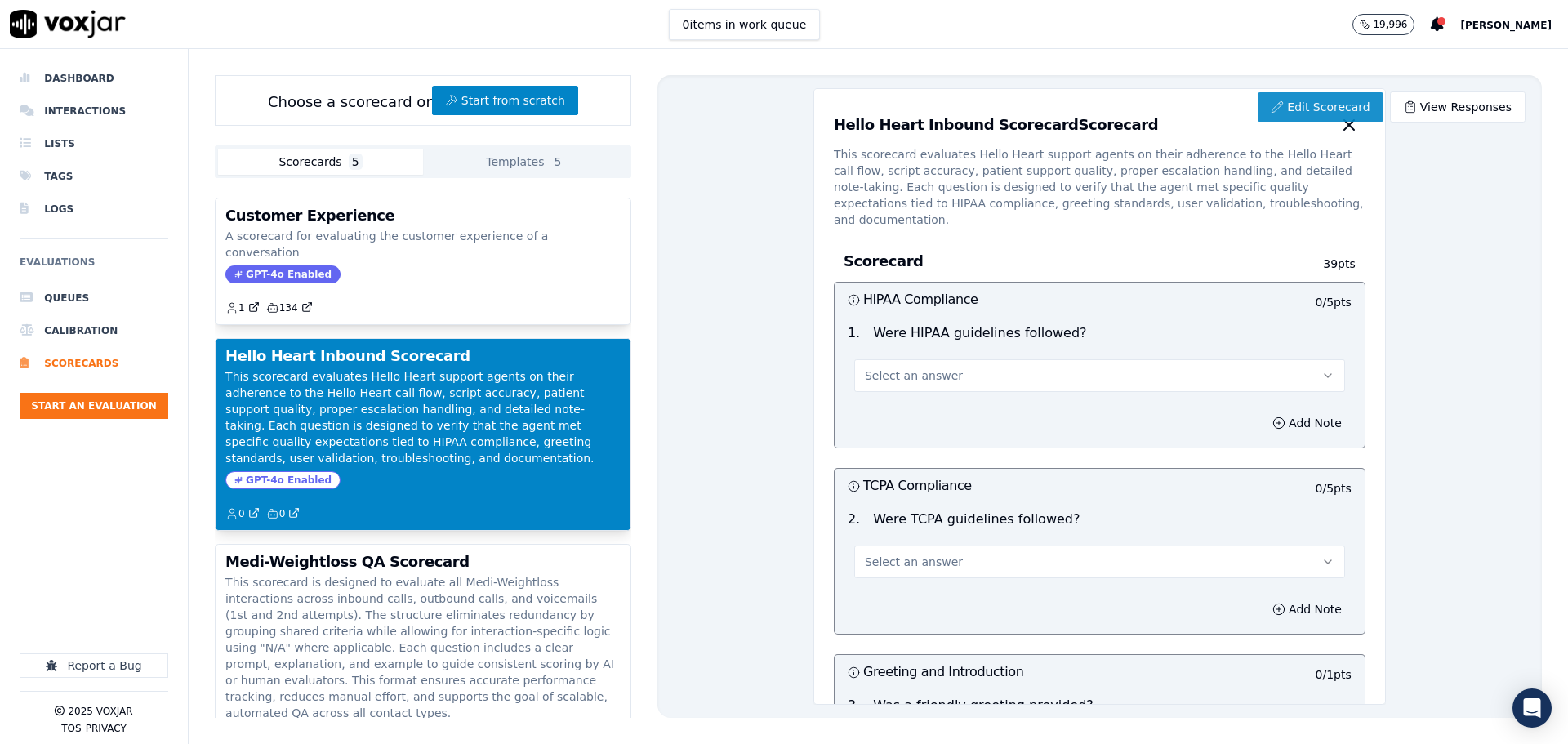
click at [1287, 95] on link "Edit Scorecard" at bounding box center [1320, 107] width 125 height 30
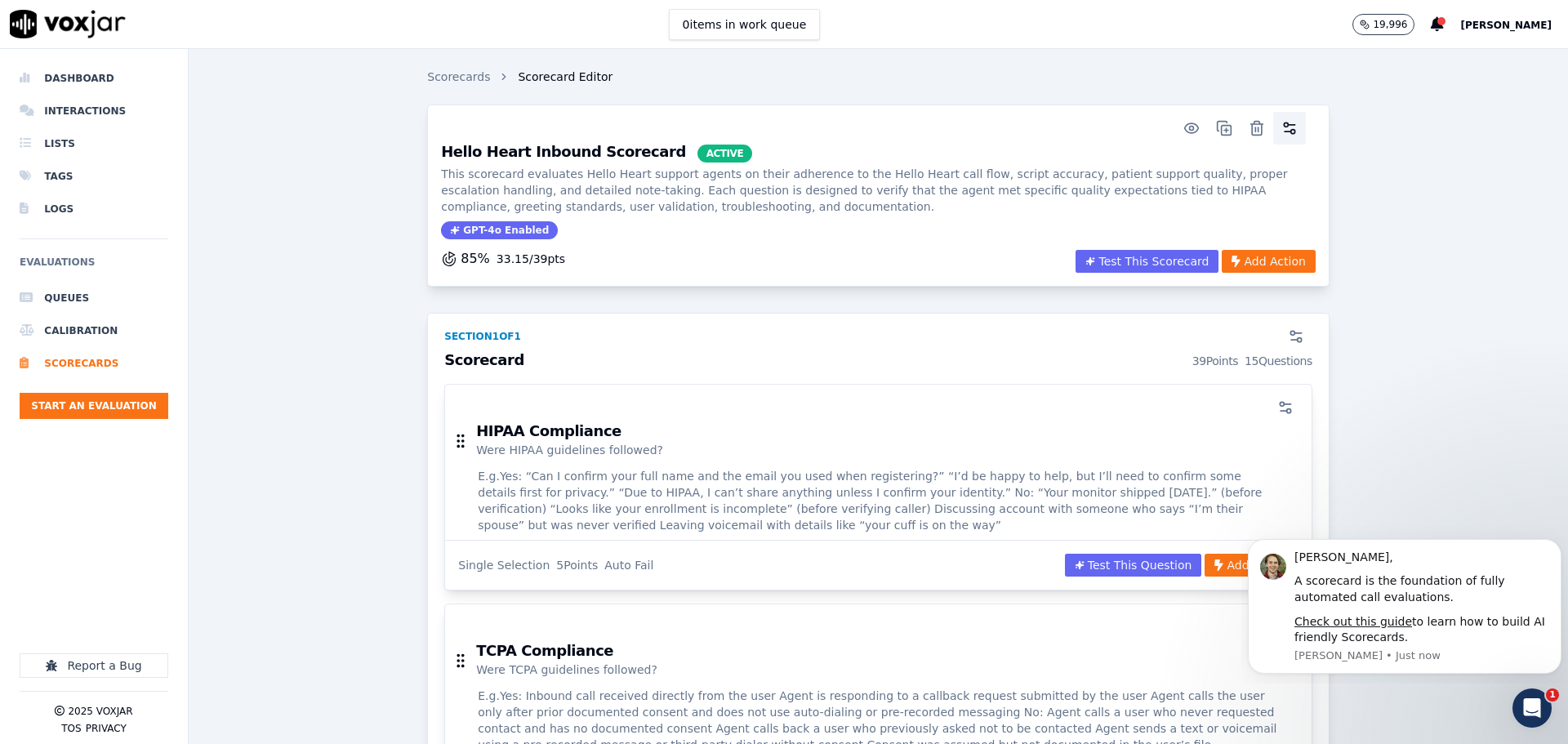
click at [1284, 132] on icon "button" at bounding box center [1287, 132] width 7 height 0
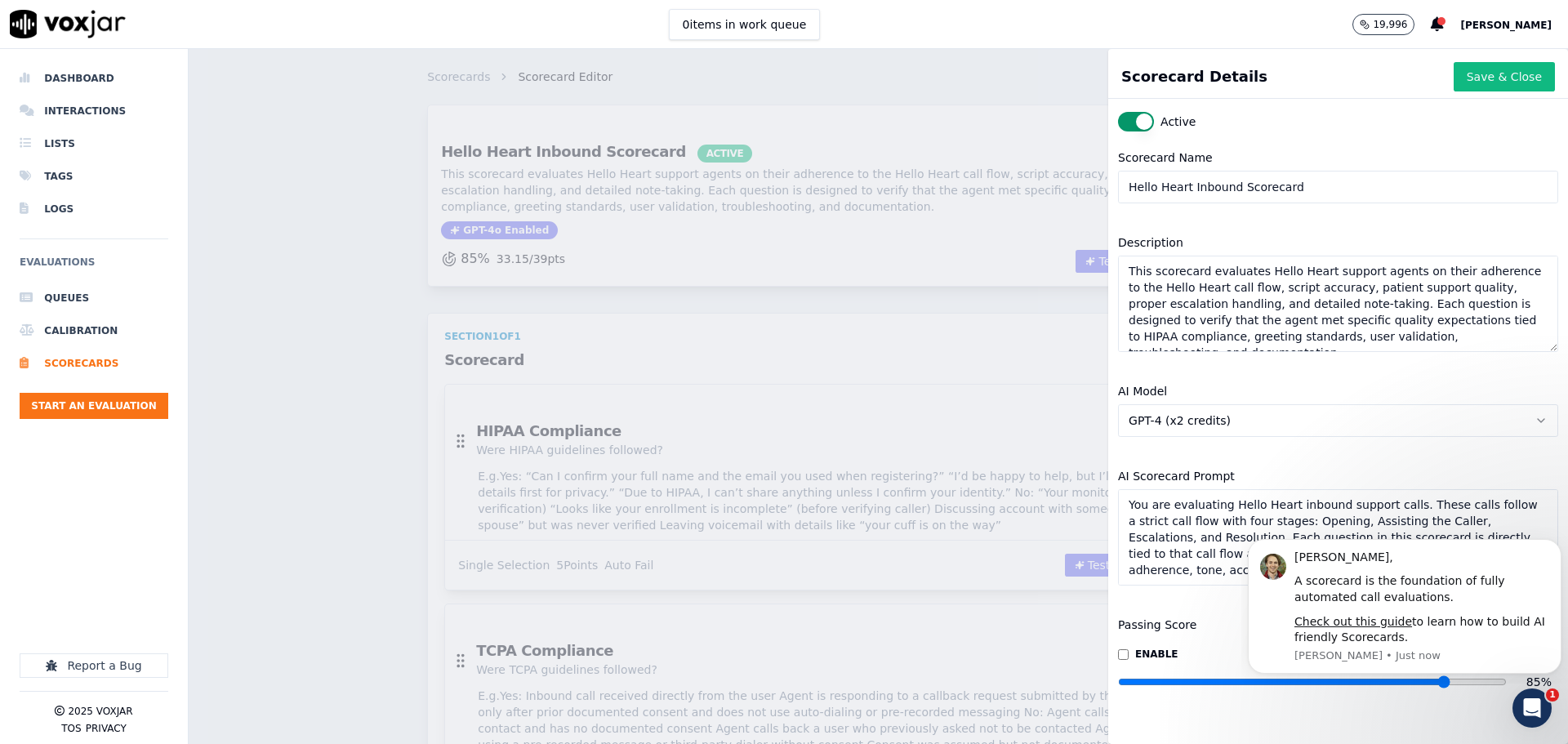
click at [1171, 189] on input "Hello Heart Inbound Scorecard" at bounding box center [1337, 187] width 440 height 33
type input "TestHH Inbound Scorecard"
click at [1488, 77] on button "Save & Close" at bounding box center [1504, 76] width 101 height 30
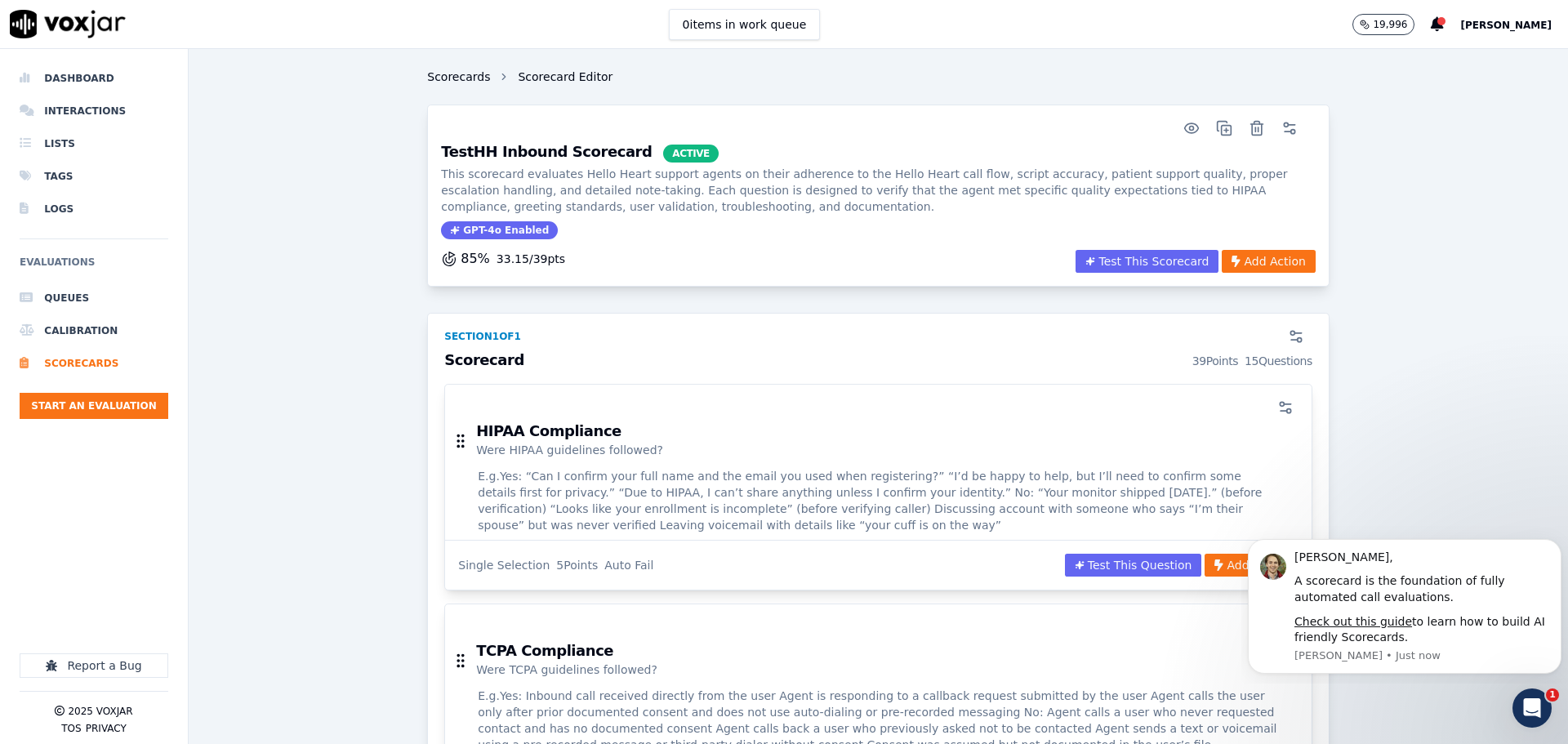
click at [451, 72] on link "Scorecards" at bounding box center [458, 76] width 63 height 16
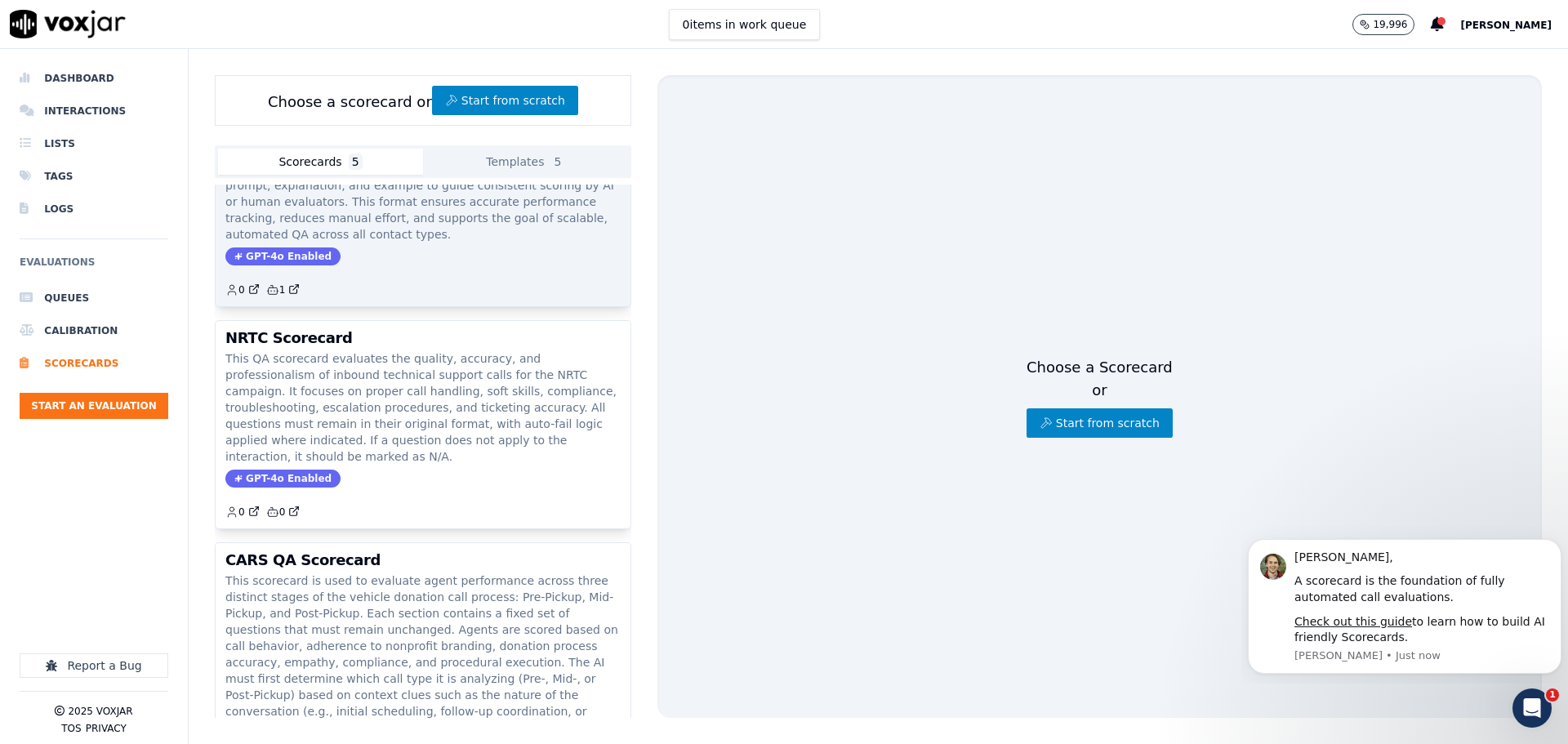
scroll to position [275, 0]
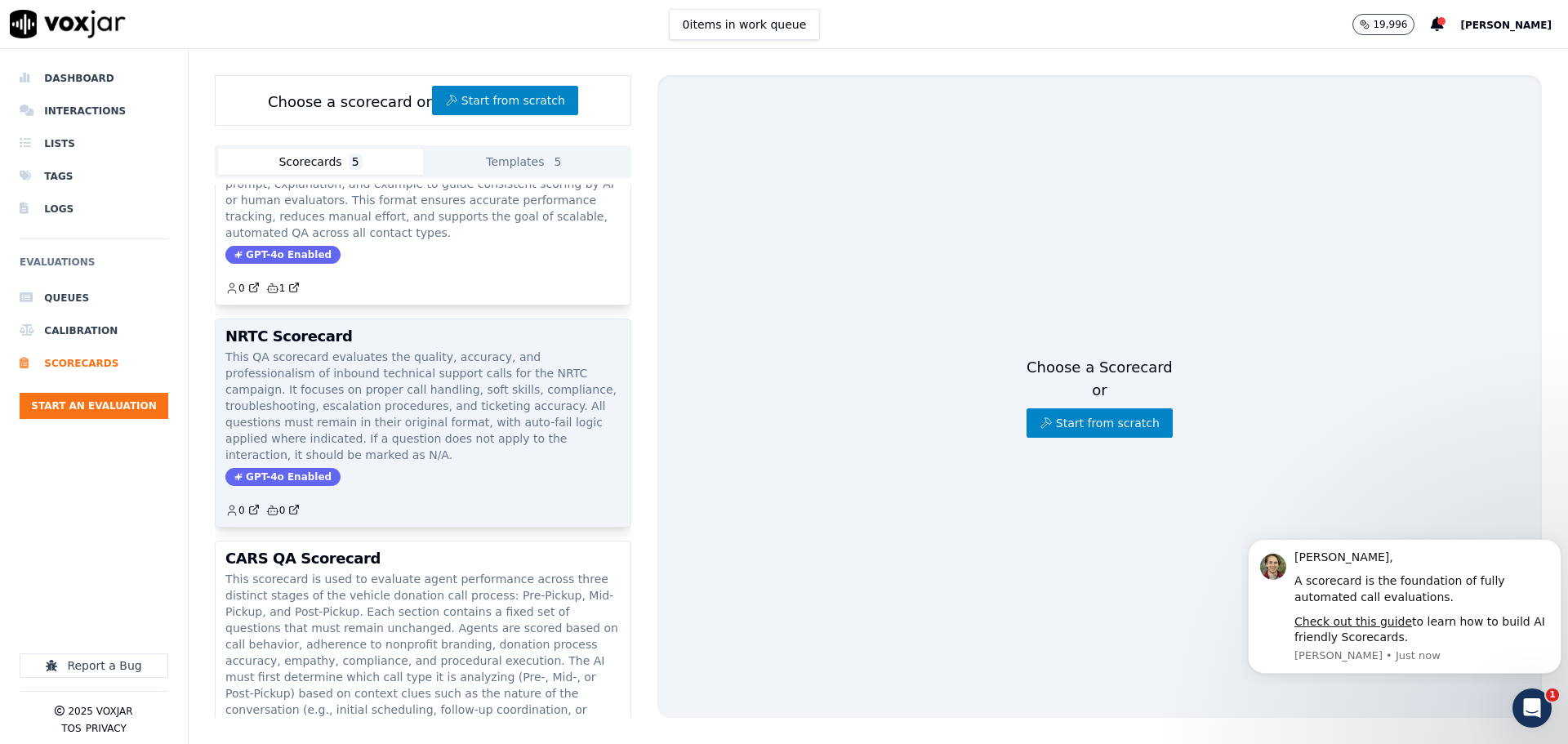
click at [398, 364] on p "This QA scorecard evaluates the quality, accuracy, and professionalism of inbou…" at bounding box center [423, 405] width 396 height 114
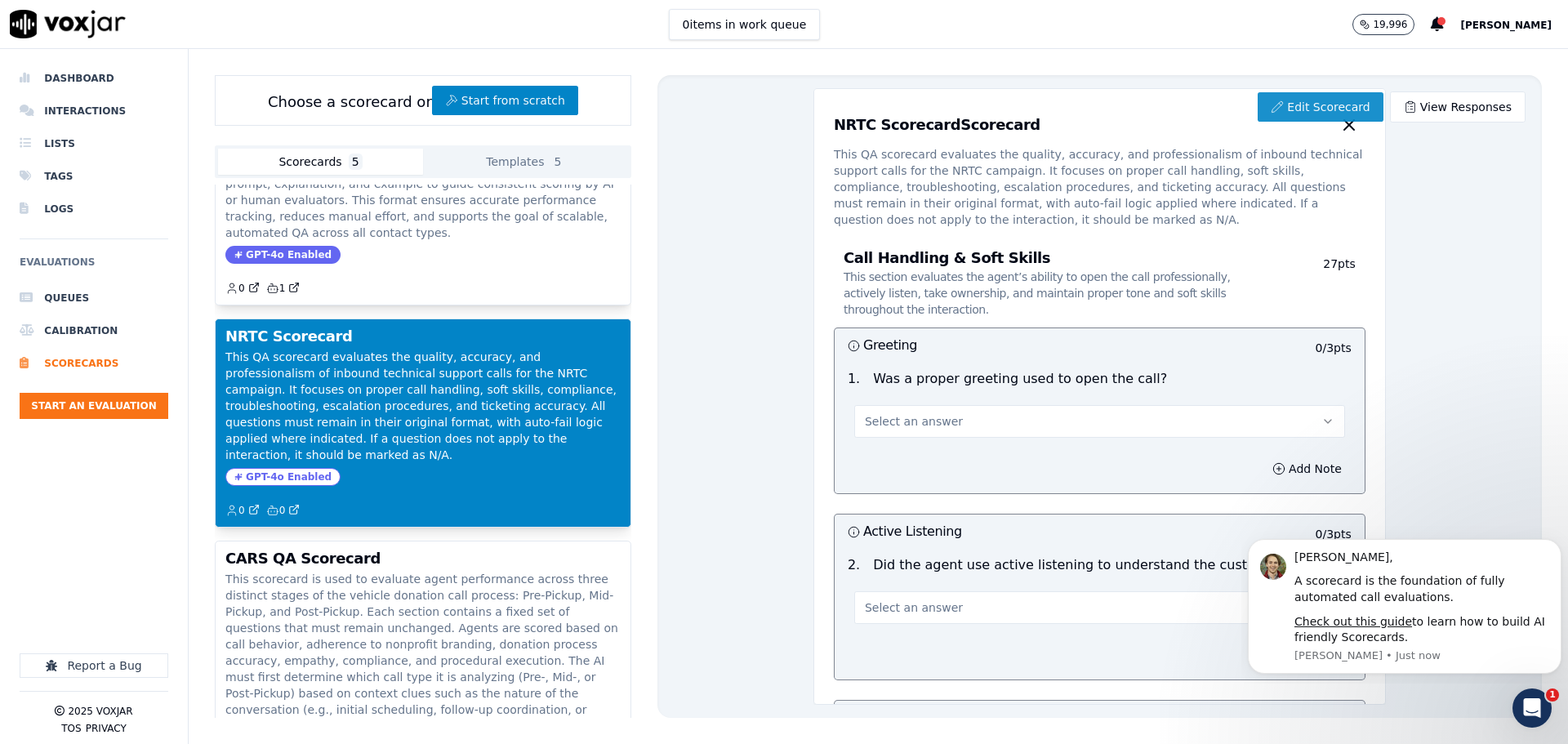
click at [1276, 96] on link "Edit Scorecard" at bounding box center [1320, 107] width 125 height 30
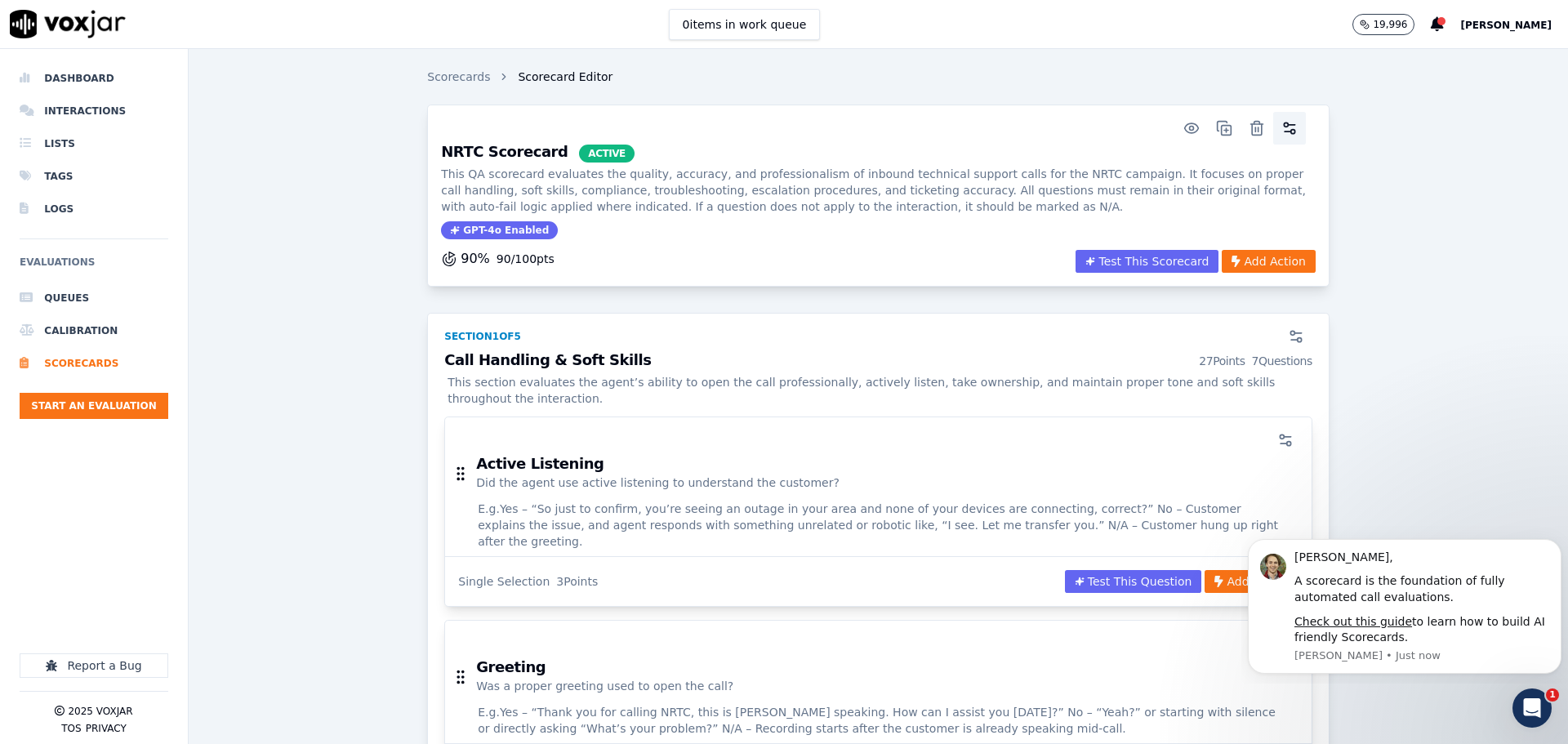
click at [1281, 126] on icon "button" at bounding box center [1289, 128] width 16 height 16
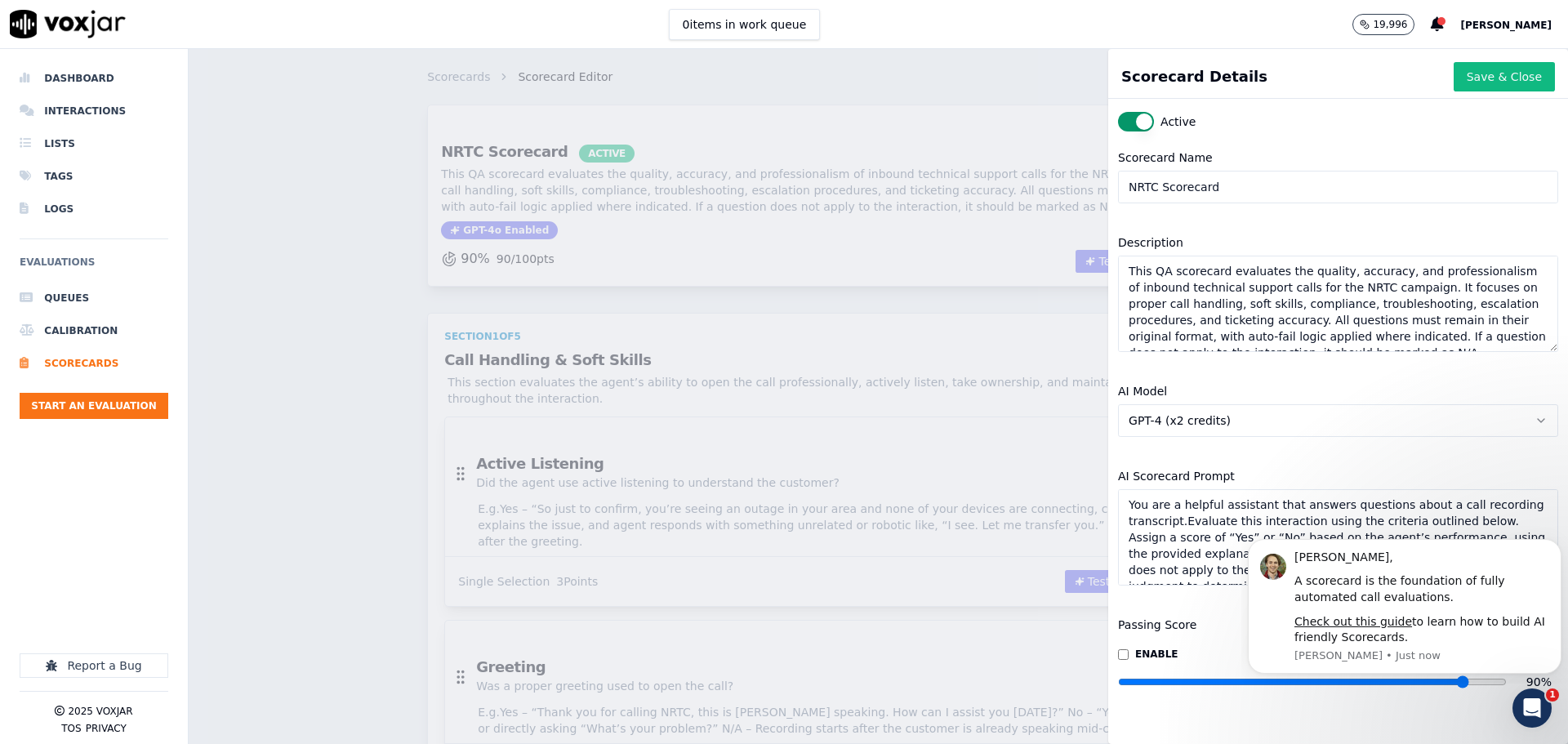
click at [1121, 189] on input "NRTC Scorecard" at bounding box center [1337, 187] width 440 height 33
type input "TestNC Scorecard"
click at [1460, 84] on button "Save & Close" at bounding box center [1504, 76] width 101 height 30
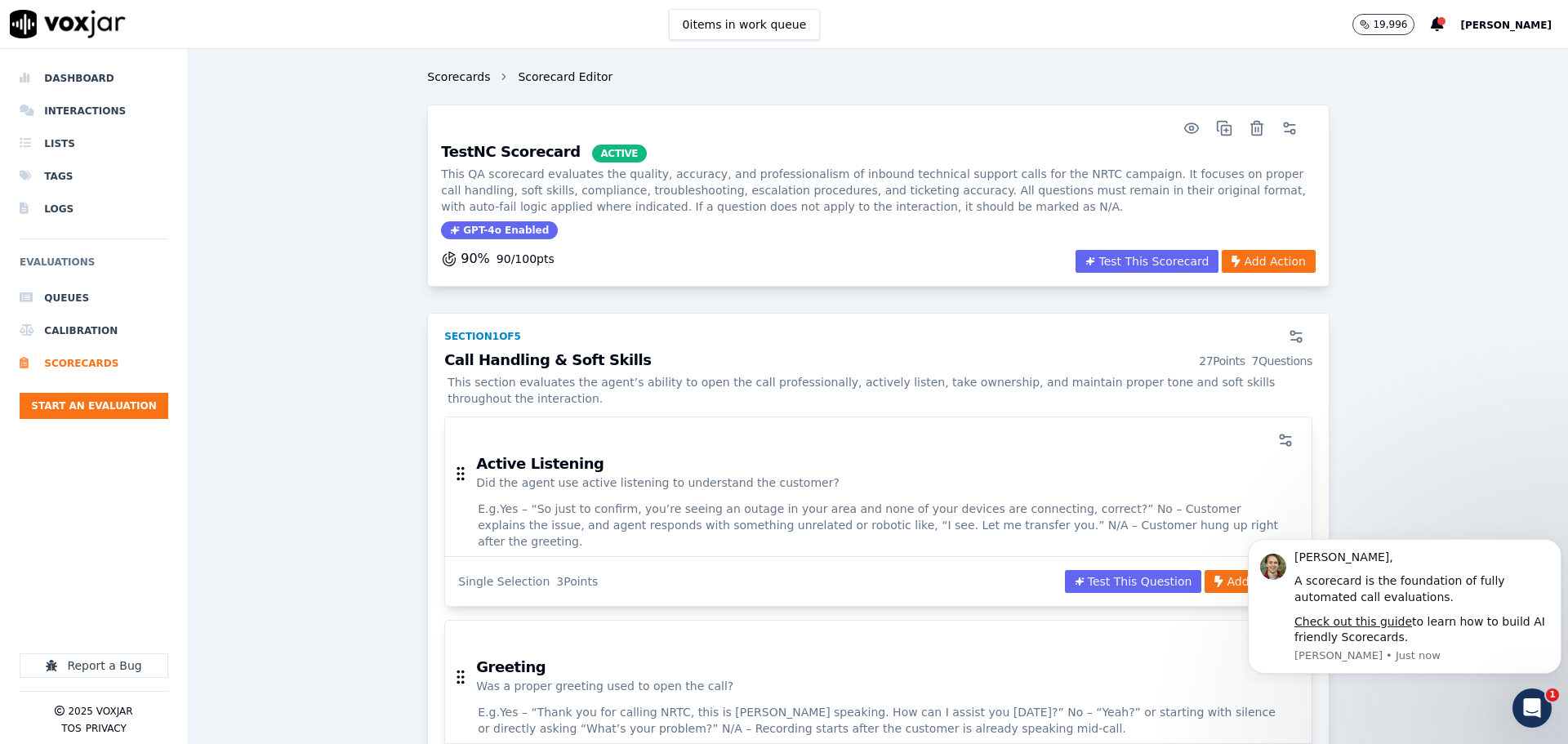
click at [451, 74] on link "Scorecards" at bounding box center [458, 76] width 63 height 16
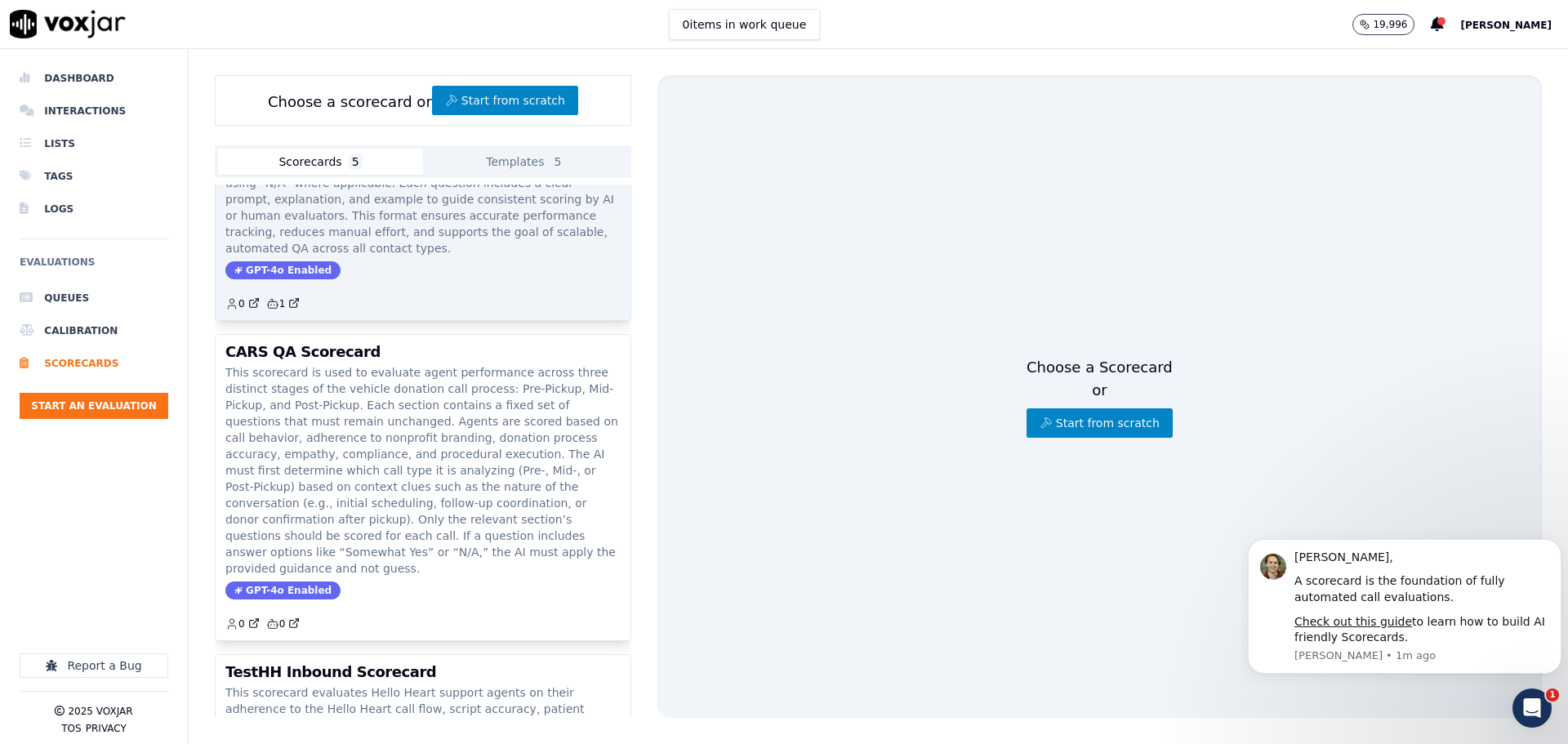
scroll to position [258, 0]
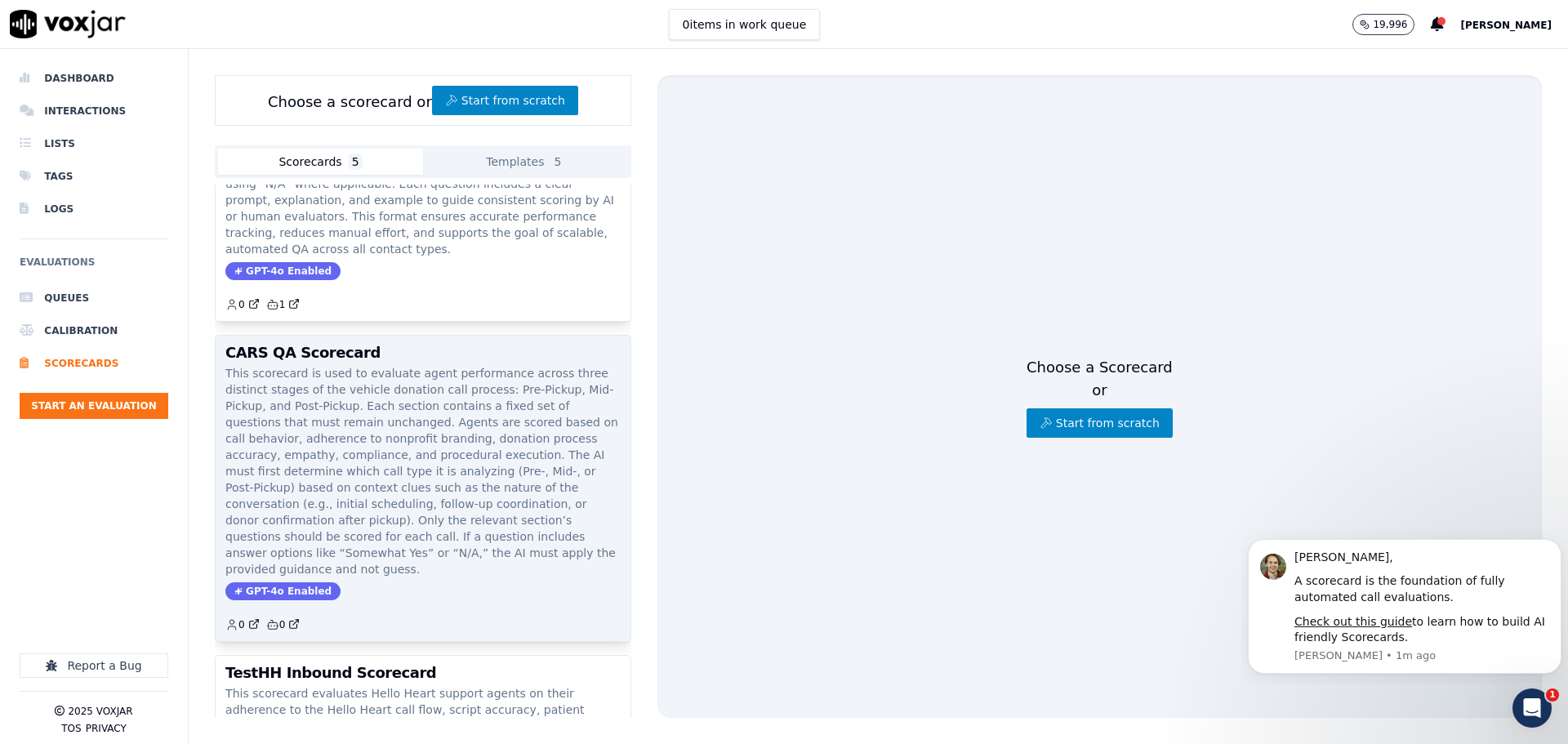
click at [357, 383] on p "This scorecard is used to evaluate agent performance across three distinct stag…" at bounding box center [423, 471] width 396 height 212
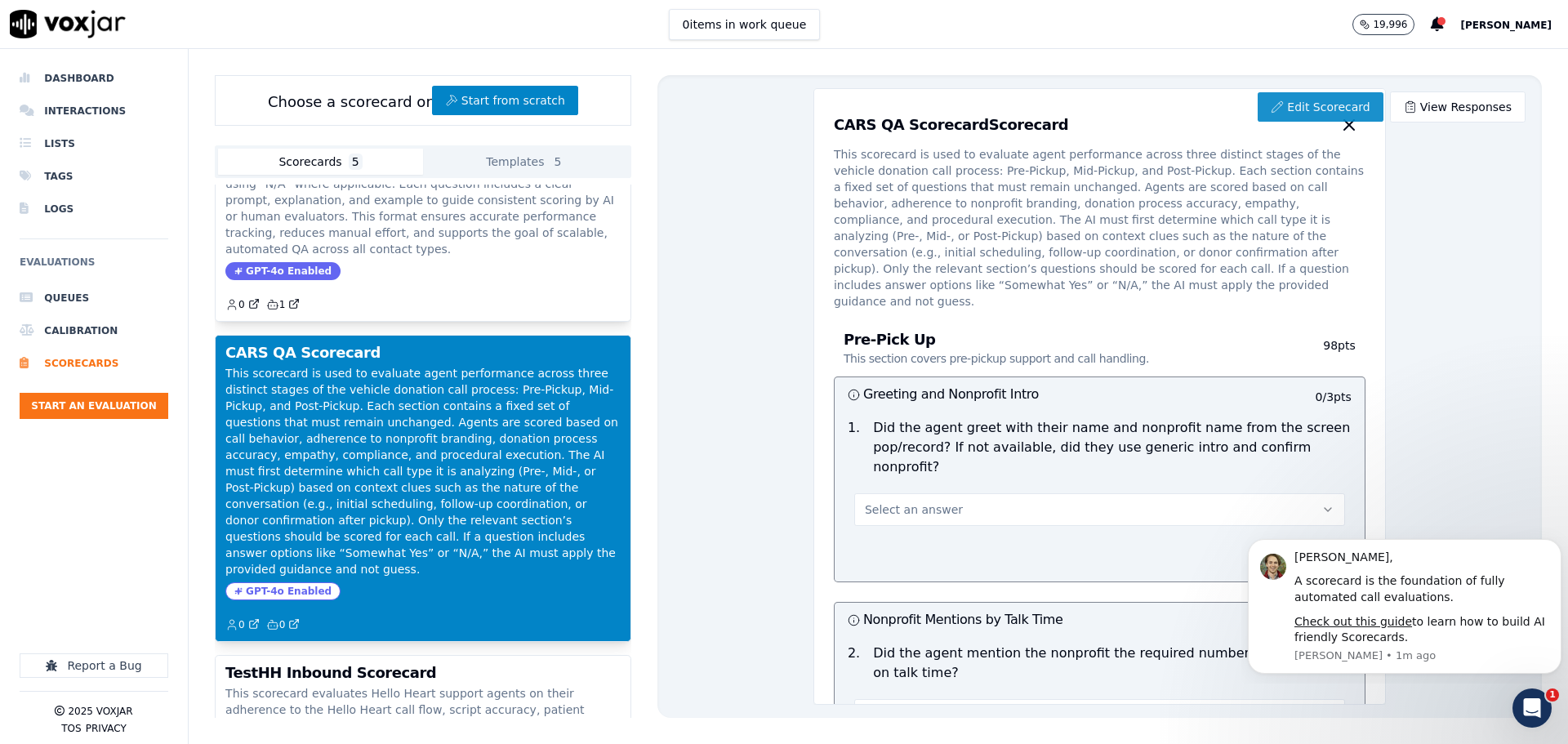
click at [1284, 95] on link "Edit Scorecard" at bounding box center [1320, 107] width 125 height 30
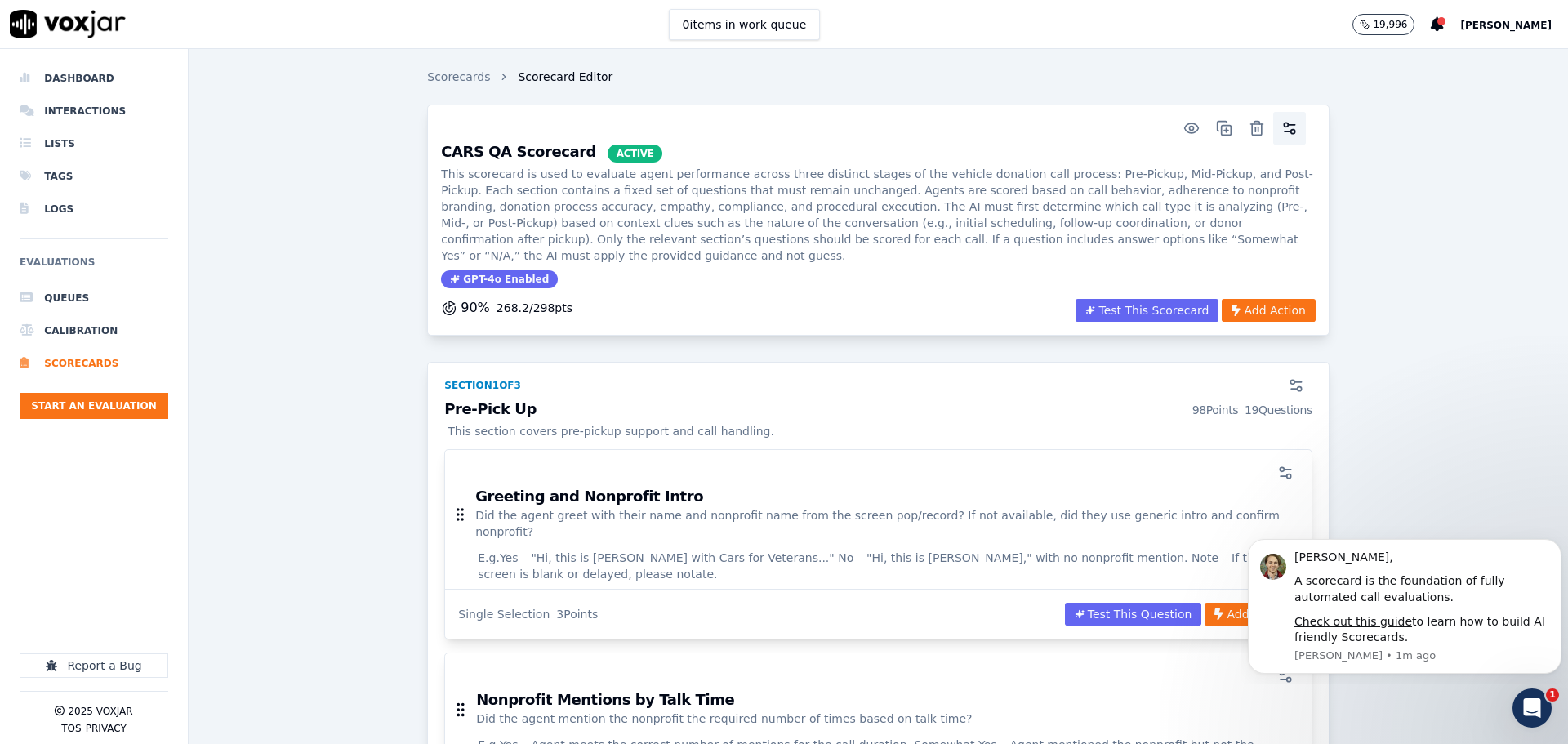
click at [1281, 122] on icon "button" at bounding box center [1289, 128] width 16 height 16
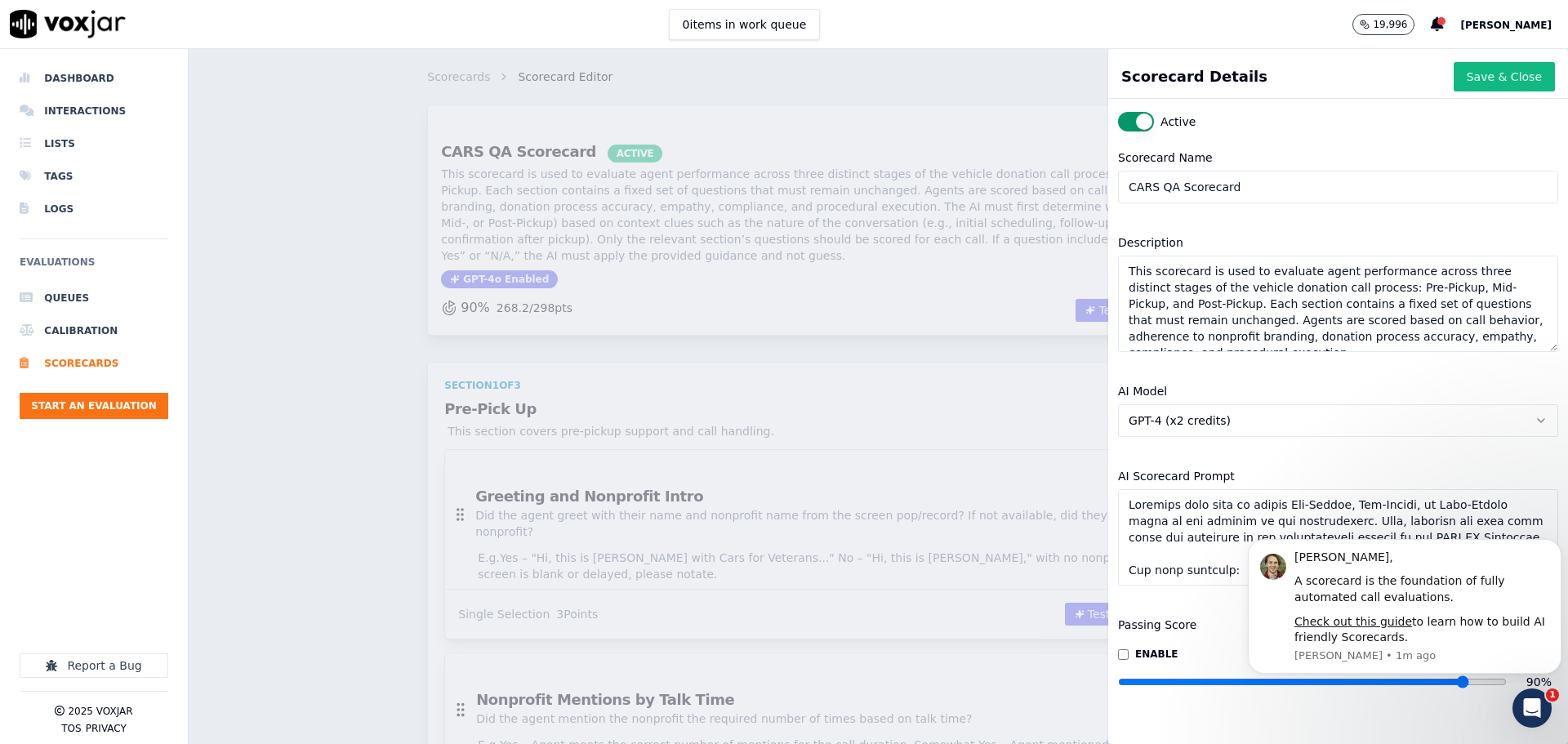
click at [1145, 193] on input "CARS QA Scorecard" at bounding box center [1337, 187] width 440 height 33
type input "TestC QA Scorecard"
click at [1475, 70] on button "Save & Close" at bounding box center [1504, 76] width 101 height 30
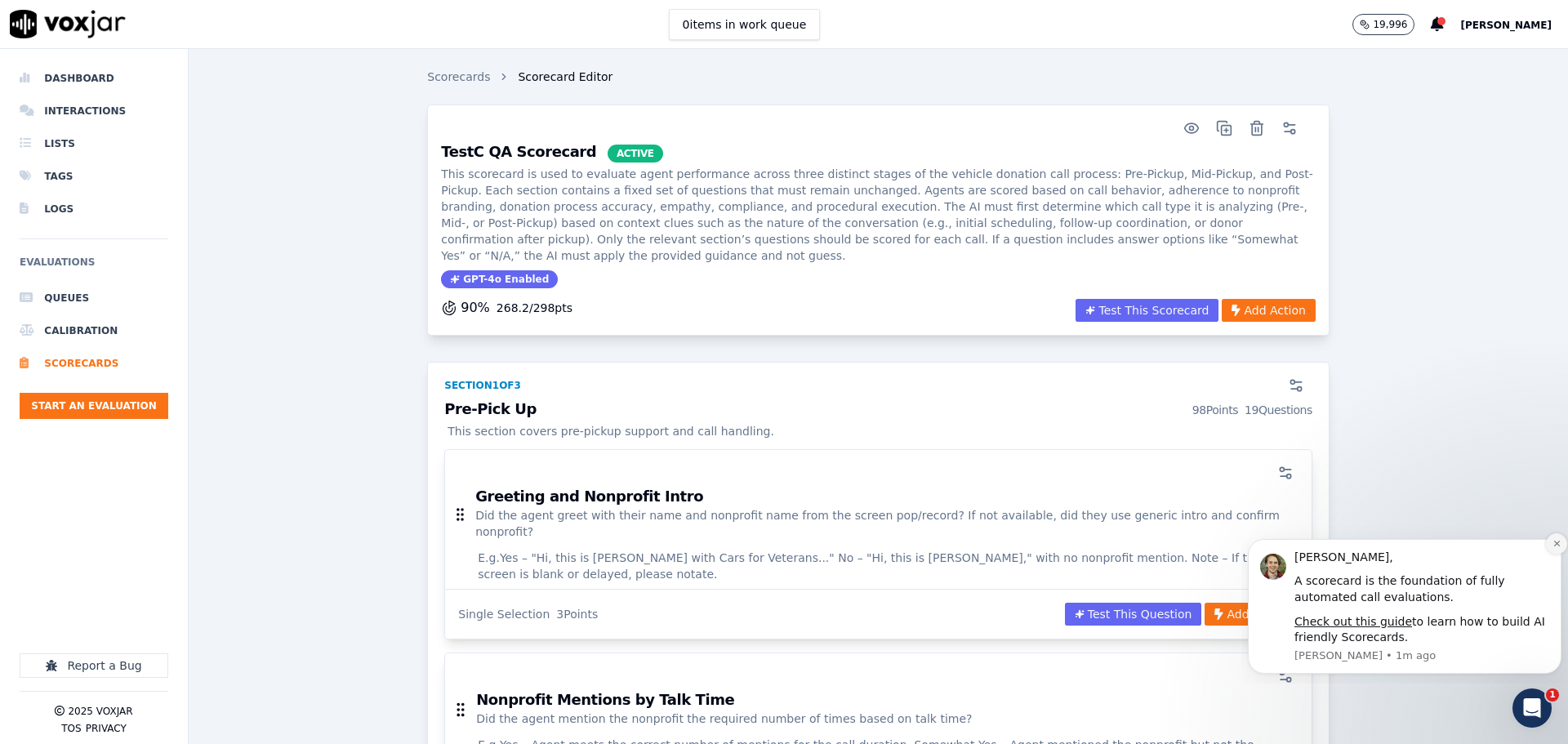
click at [1559, 544] on icon "Dismiss notification" at bounding box center [1556, 544] width 9 height 9
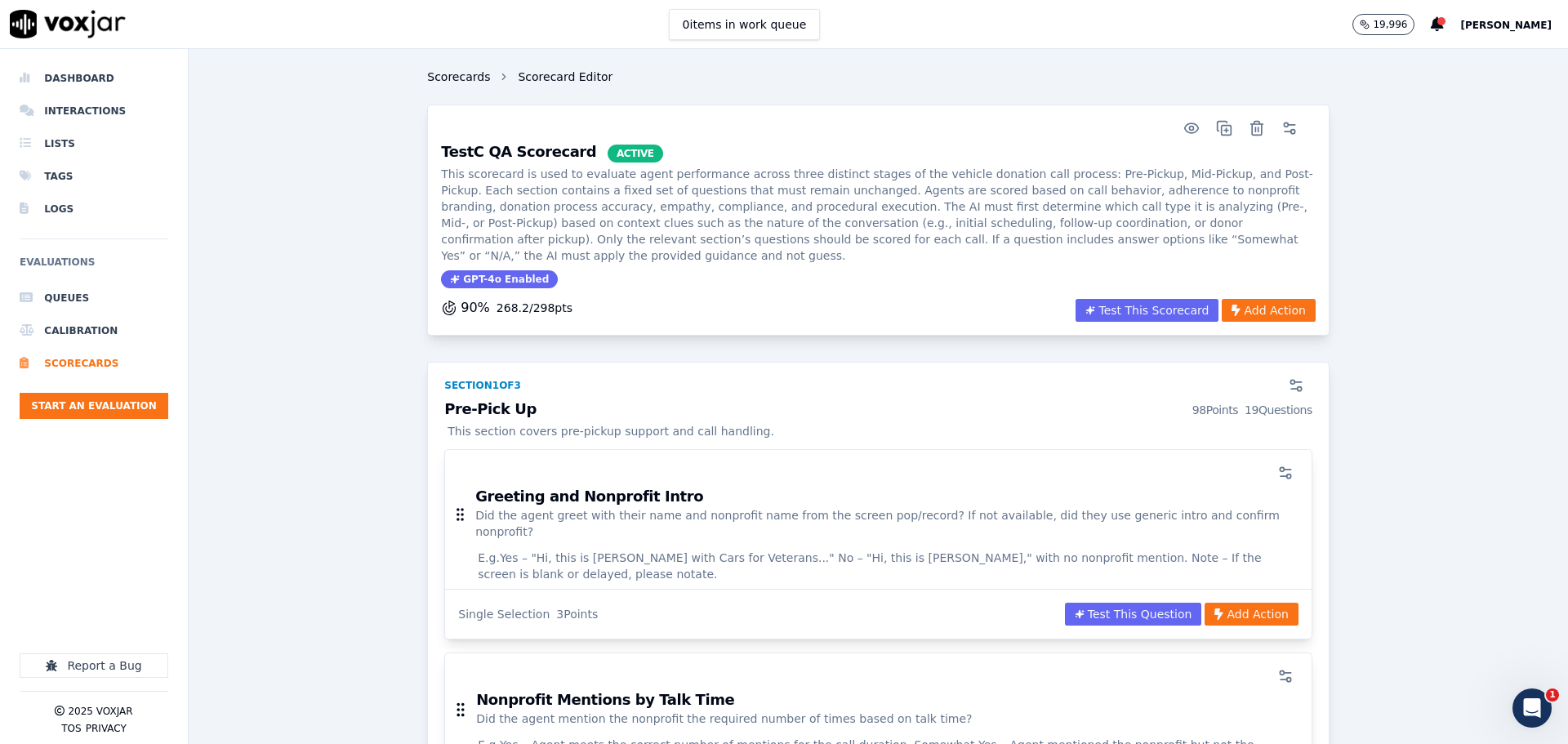
click at [443, 68] on link "Scorecards" at bounding box center [458, 76] width 63 height 16
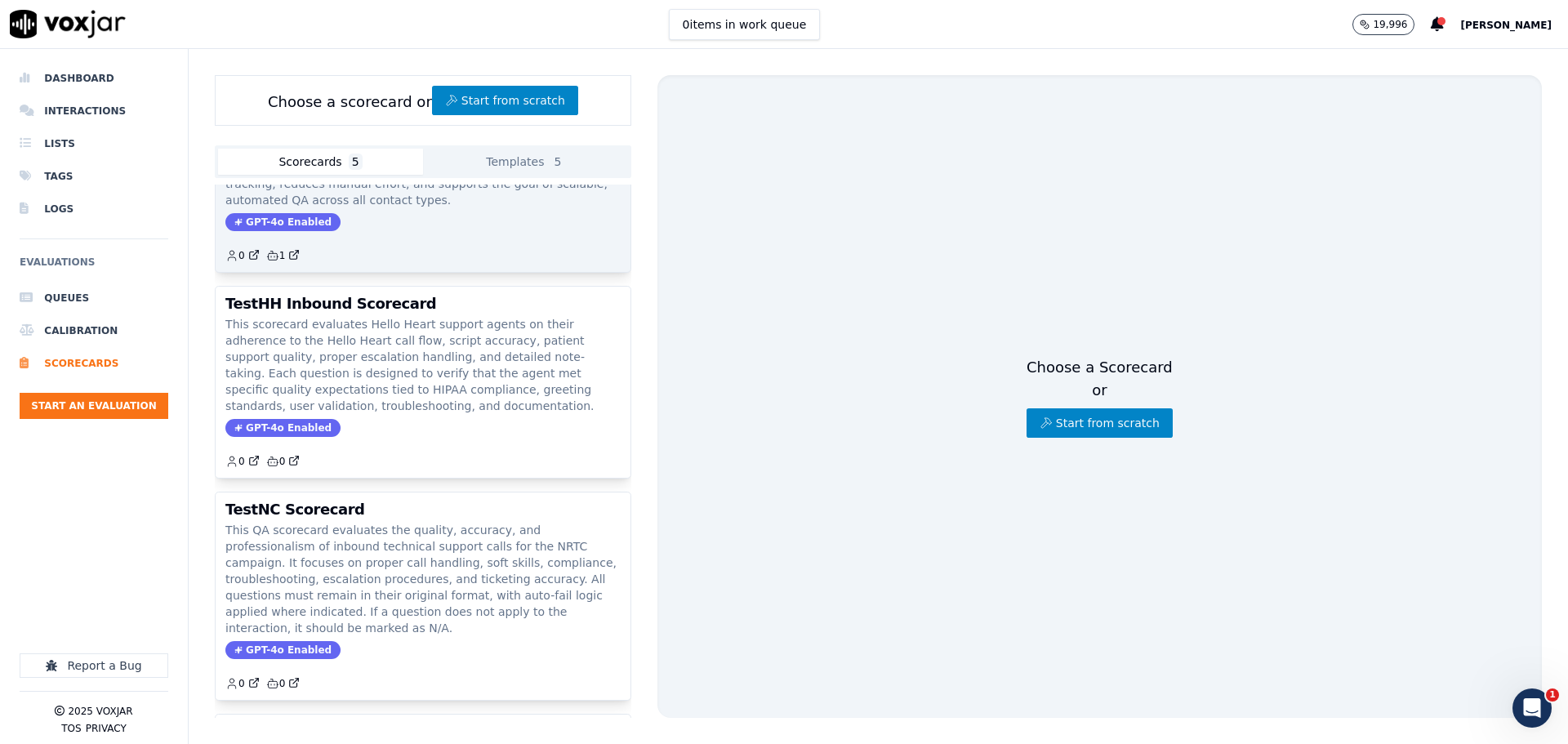
scroll to position [295, 0]
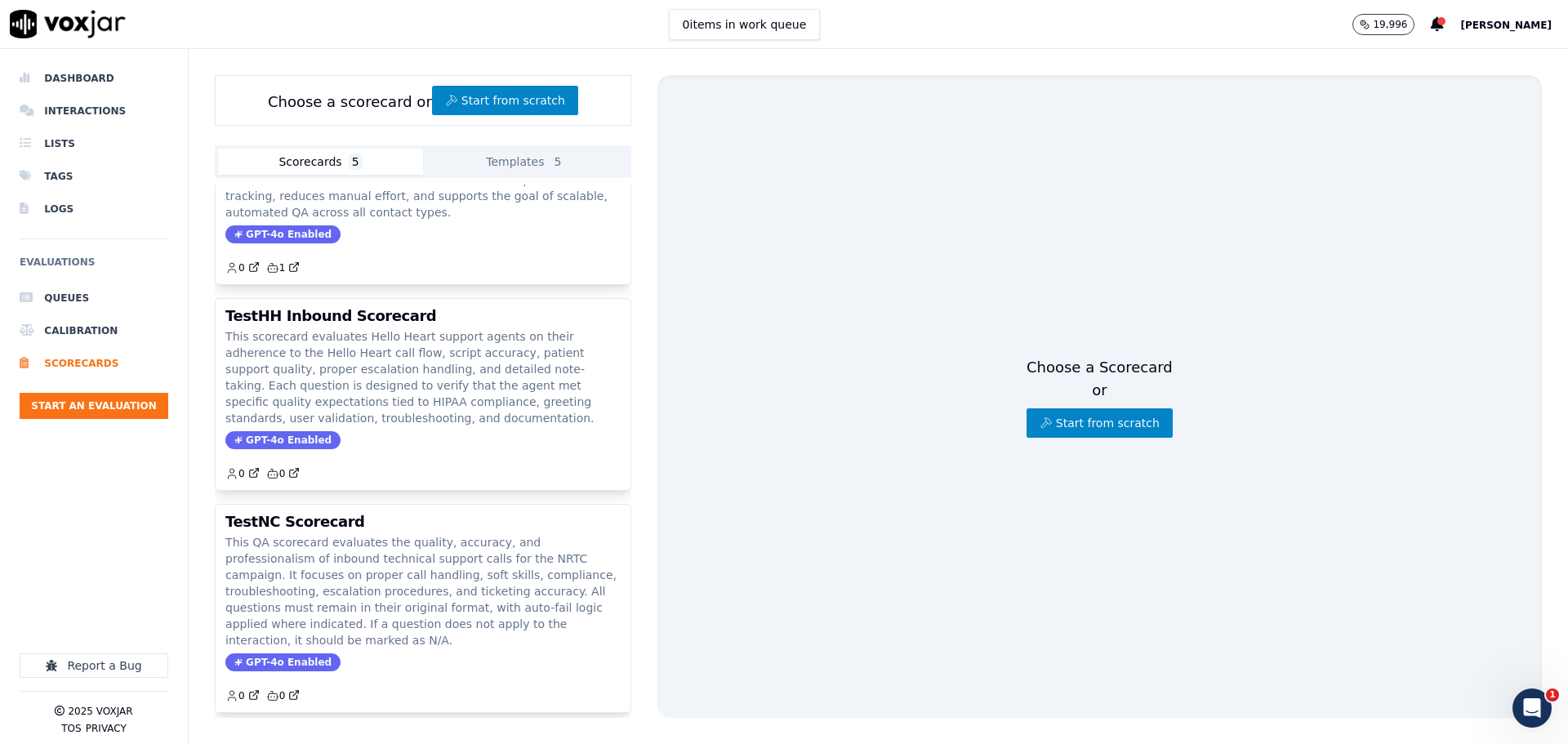
click at [1513, 22] on span "[PERSON_NAME]" at bounding box center [1505, 25] width 91 height 12
click at [1461, 56] on div "Settings" at bounding box center [1469, 54] width 175 height 26
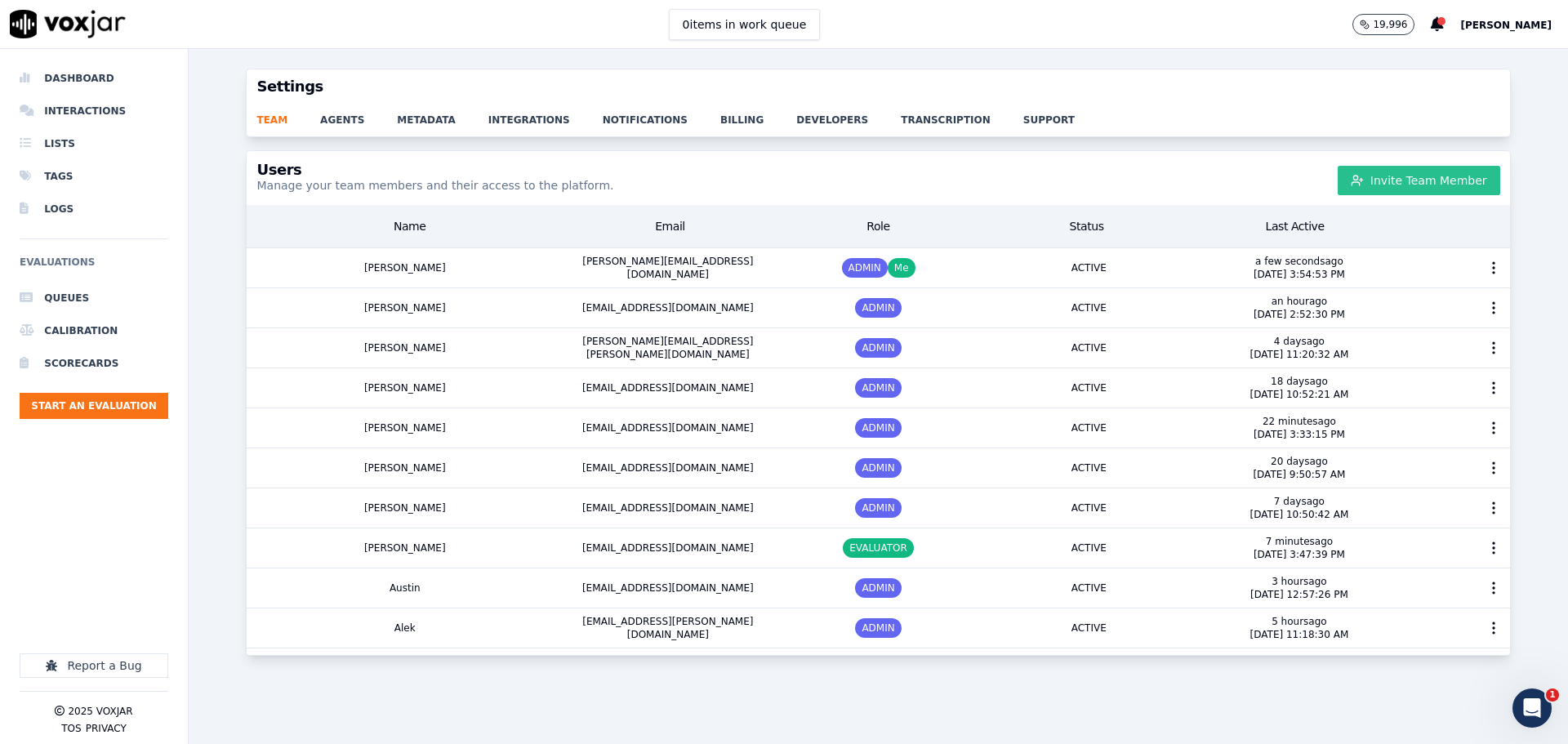
click at [1362, 178] on button "Invite Team Member" at bounding box center [1418, 180] width 162 height 30
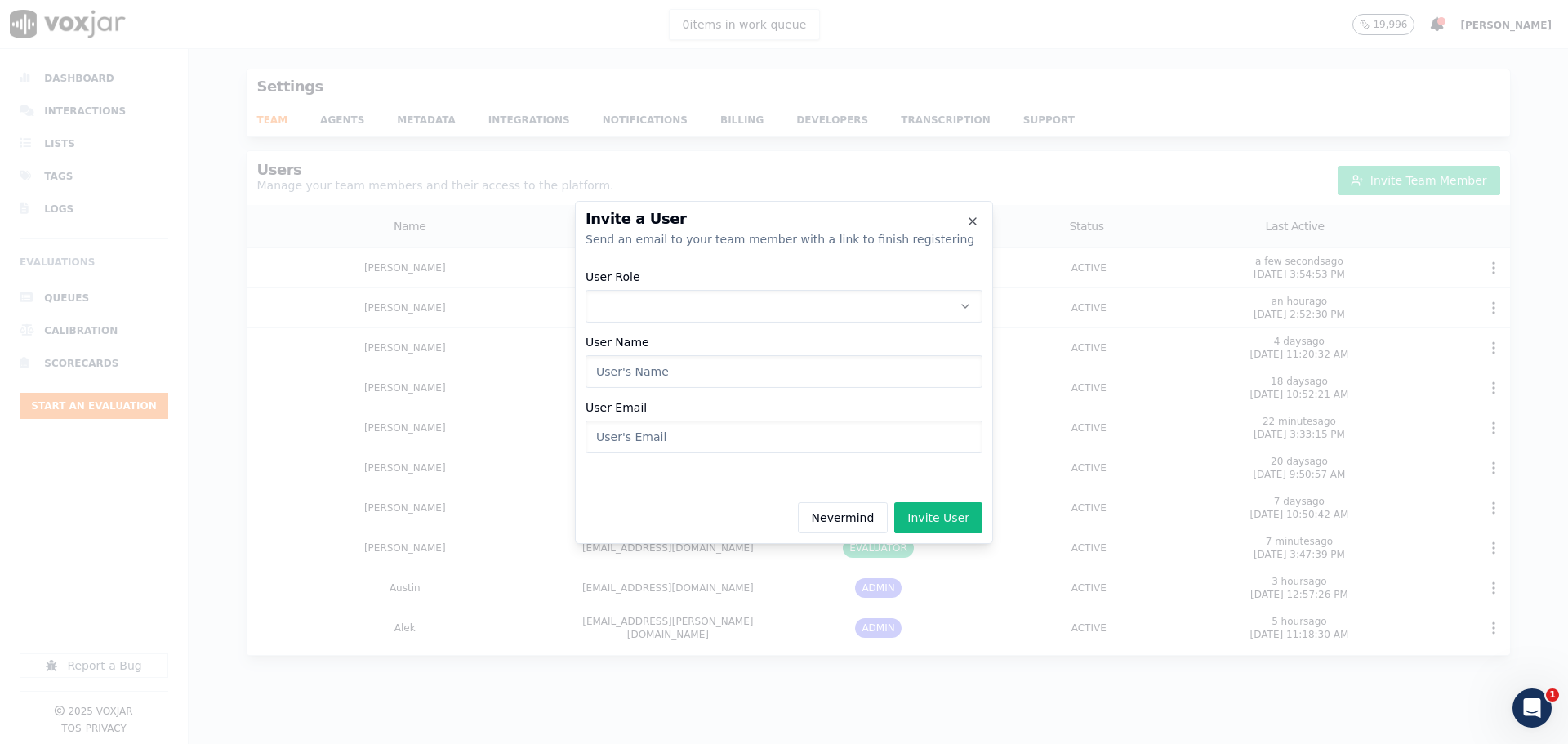
click at [738, 310] on button "User Role" at bounding box center [784, 306] width 396 height 33
click at [721, 336] on div "ADMIN" at bounding box center [784, 349] width 375 height 26
click at [697, 372] on input "User Name" at bounding box center [784, 371] width 396 height 33
type input "[PERSON_NAME]"
click at [669, 446] on input "User Email" at bounding box center [784, 436] width 396 height 33
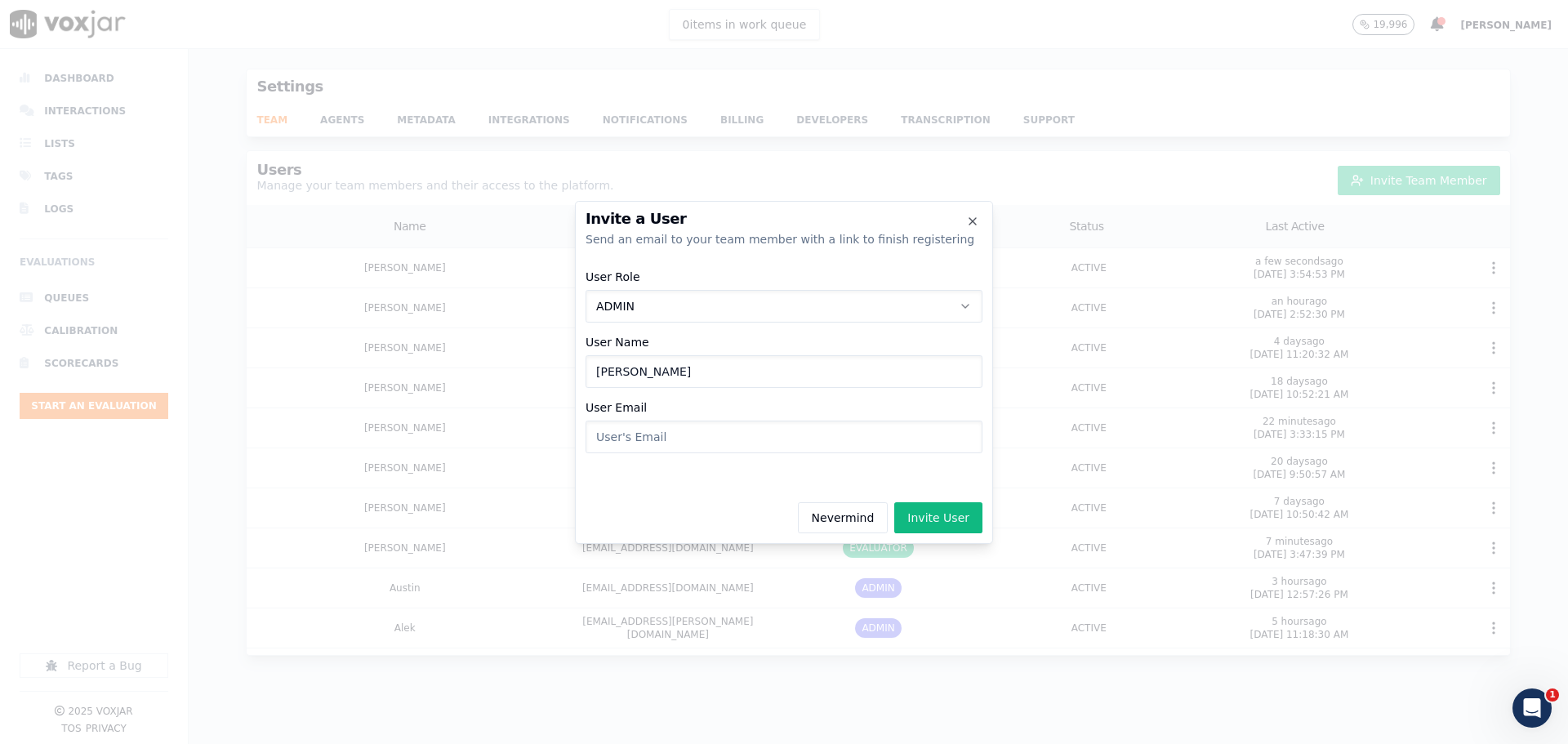
paste input "[EMAIL_ADDRESS][PERSON_NAME][DOMAIN_NAME]"
type input "[EMAIL_ADDRESS][PERSON_NAME][DOMAIN_NAME]"
click at [927, 524] on button "Invite User" at bounding box center [938, 517] width 88 height 31
